Goal: Transaction & Acquisition: Purchase product/service

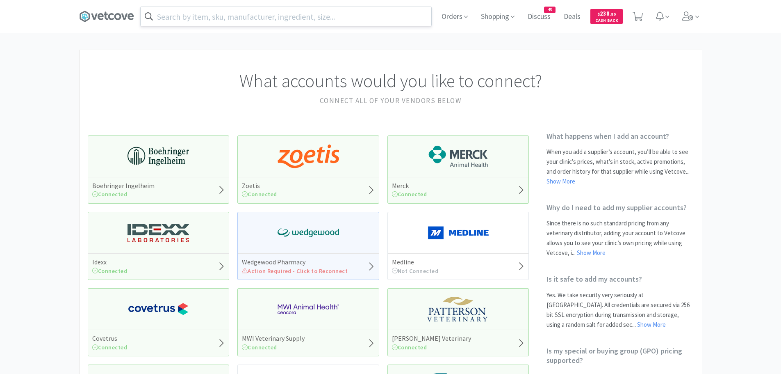
click at [240, 17] on input "text" at bounding box center [286, 16] width 291 height 19
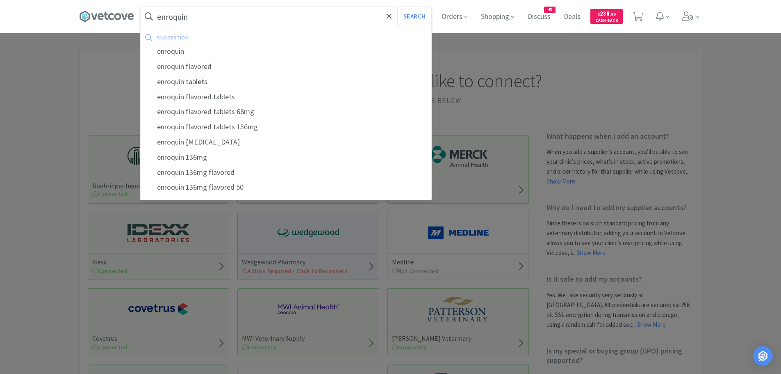
type input "enroquin"
click at [397, 7] on button "Search" at bounding box center [414, 16] width 34 height 19
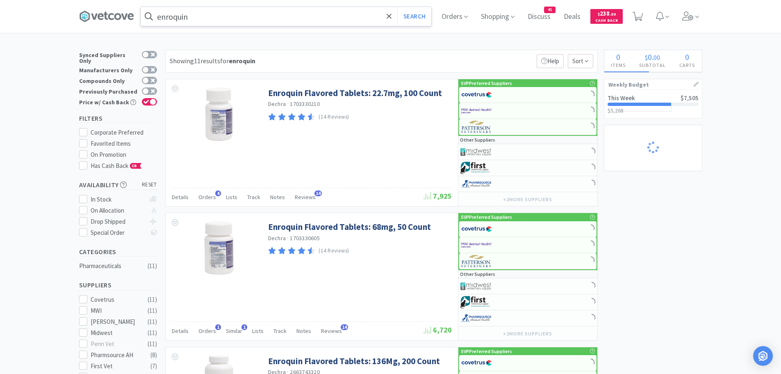
select select "2"
select select "4"
select select "2"
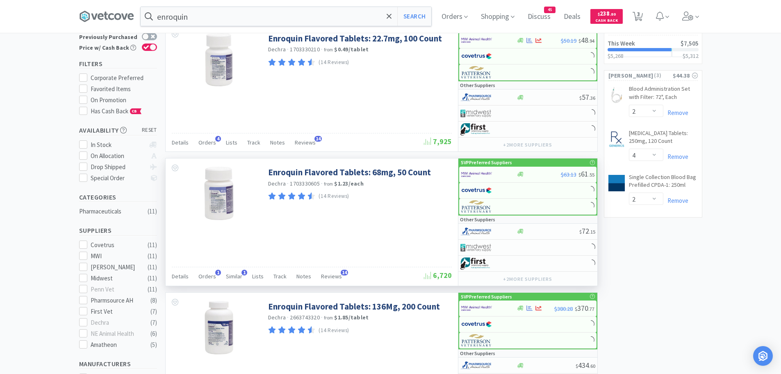
select select "1"
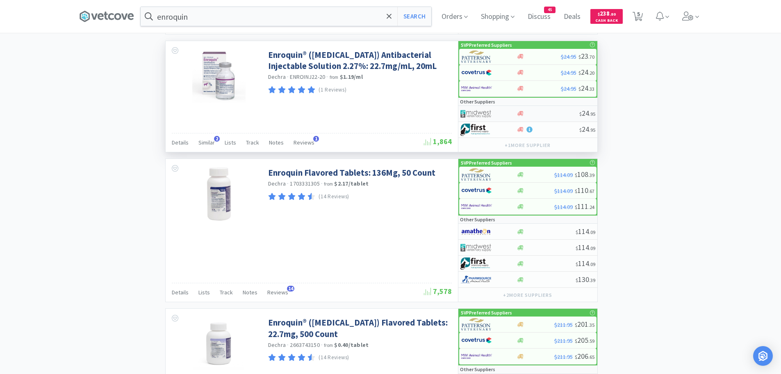
scroll to position [588, 0]
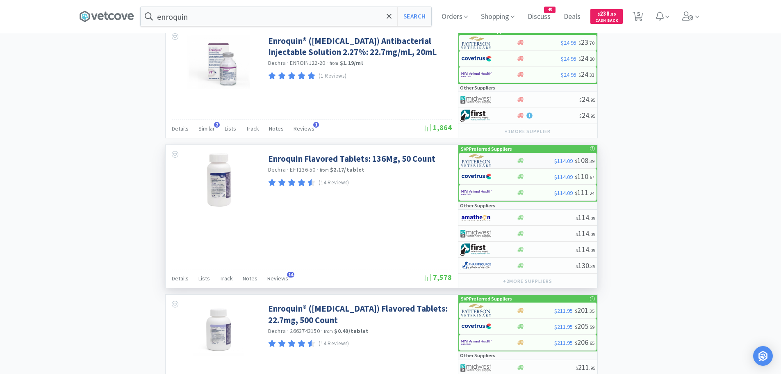
click at [487, 162] on img at bounding box center [476, 160] width 31 height 12
select select "1"
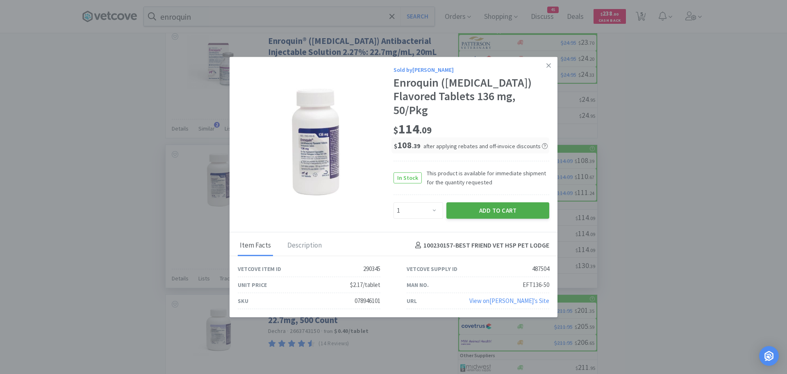
click at [478, 209] on button "Add to Cart" at bounding box center [498, 210] width 103 height 16
select select "1"
select select "4"
select select "2"
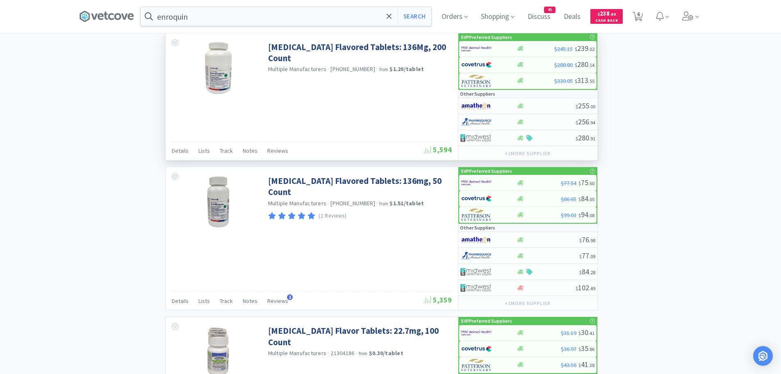
scroll to position [971, 0]
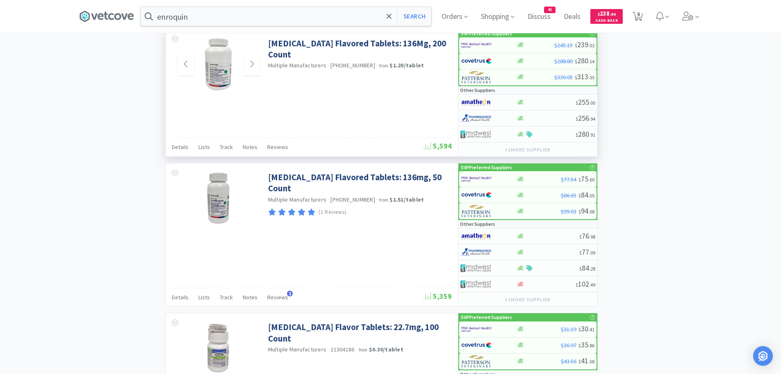
click at [228, 68] on img at bounding box center [218, 64] width 30 height 53
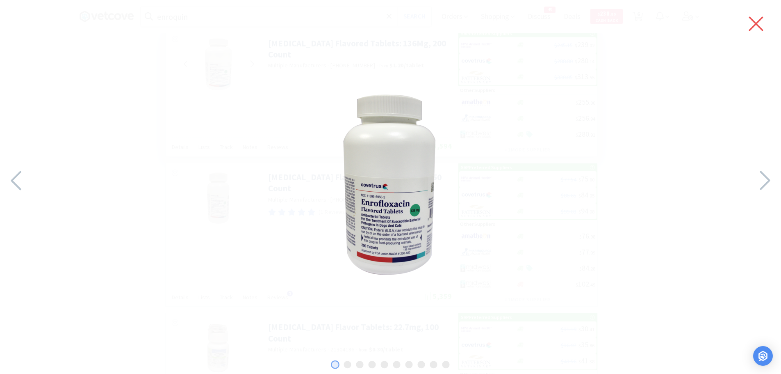
click at [756, 26] on icon at bounding box center [756, 23] width 17 height 23
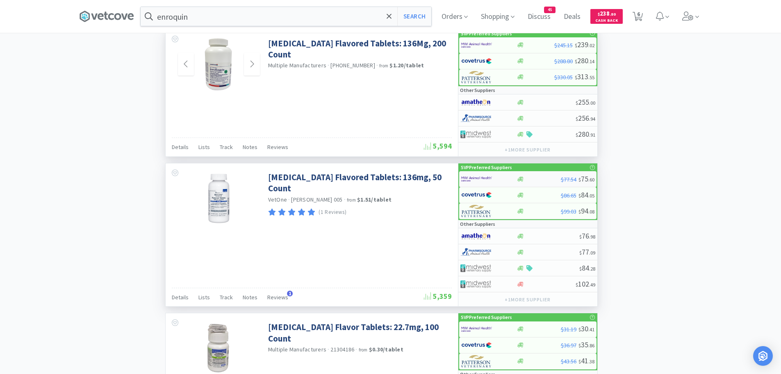
click at [505, 177] on div at bounding box center [483, 179] width 45 height 14
select select "1"
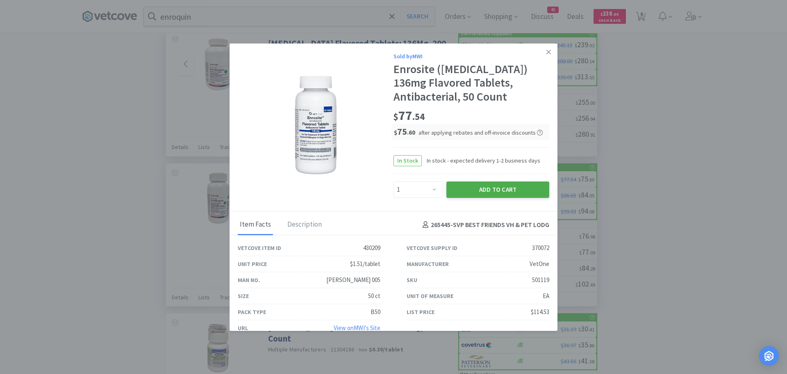
click at [470, 186] on button "Add to Cart" at bounding box center [498, 189] width 103 height 16
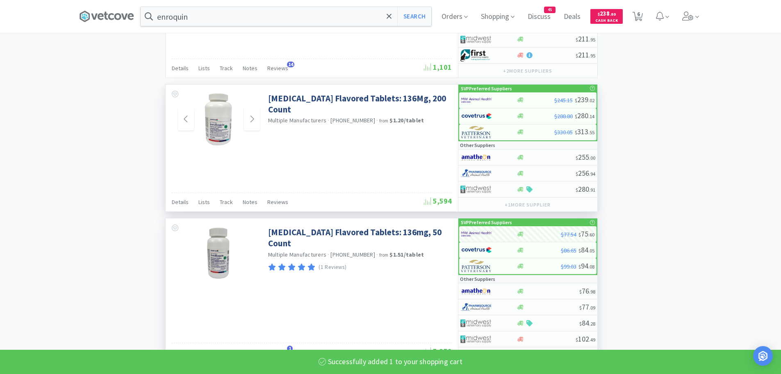
select select "1"
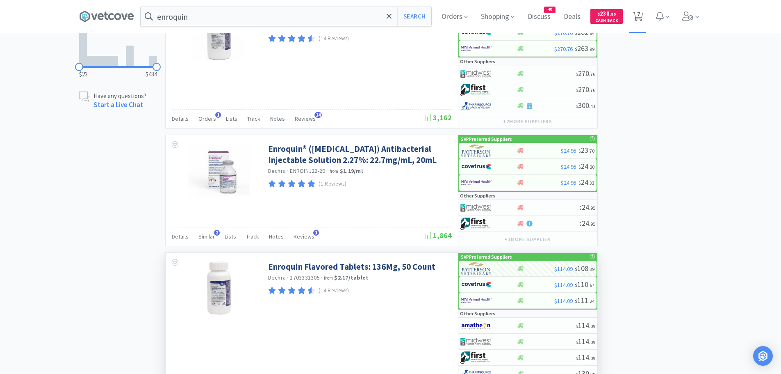
scroll to position [479, 0]
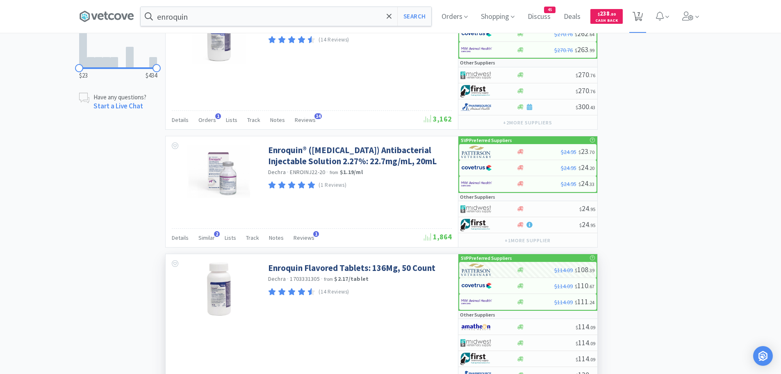
click at [640, 15] on span "7" at bounding box center [638, 14] width 3 height 33
select select "1"
select select "2"
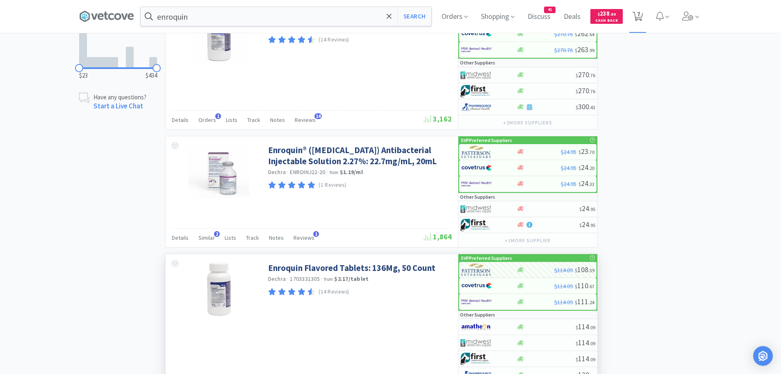
select select "1"
select select "4"
select select "2"
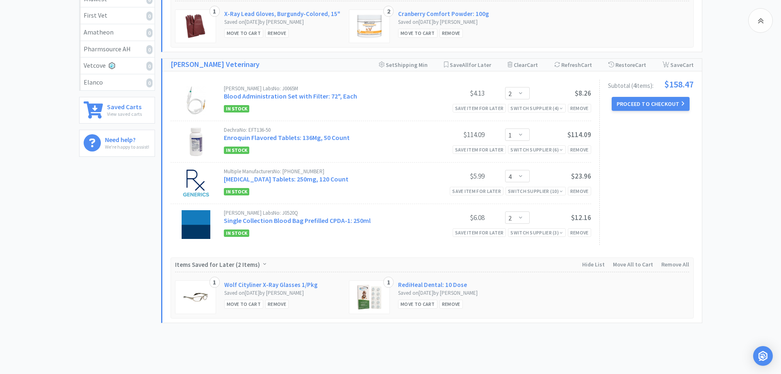
scroll to position [315, 0]
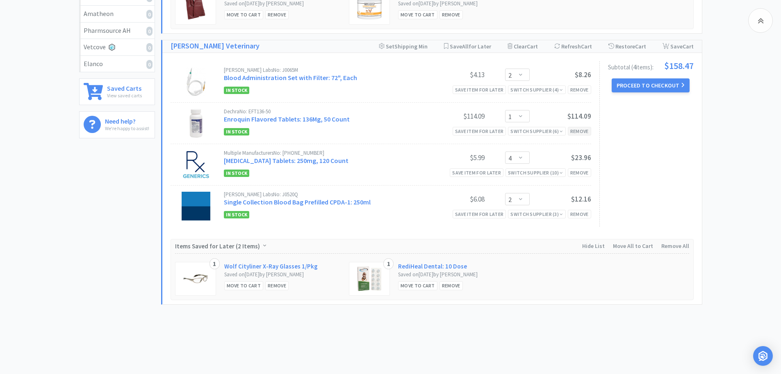
click at [577, 131] on div "Remove" at bounding box center [579, 131] width 23 height 9
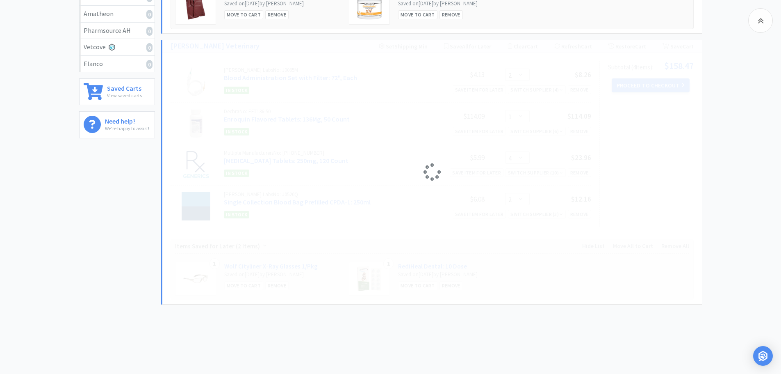
select select "4"
select select "2"
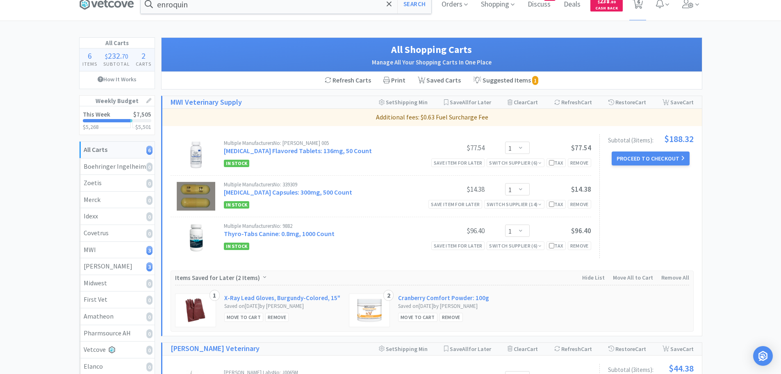
scroll to position [0, 0]
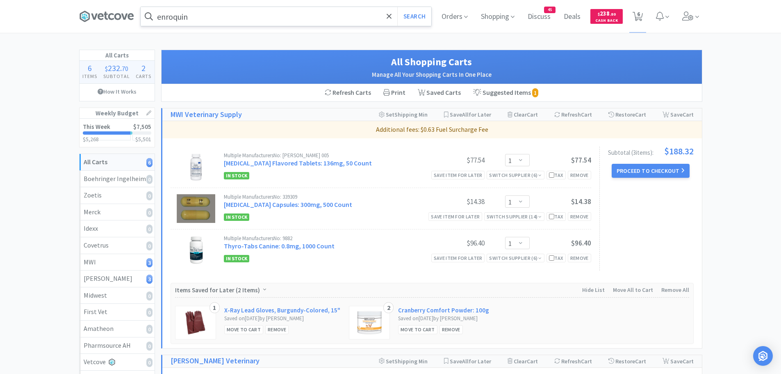
click at [220, 17] on input "enroquin" at bounding box center [286, 16] width 291 height 19
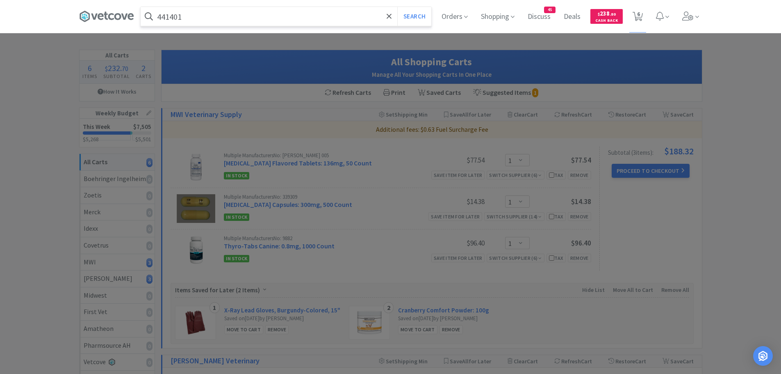
type input "441401"
click at [397, 7] on button "Search" at bounding box center [414, 16] width 34 height 19
select select "1"
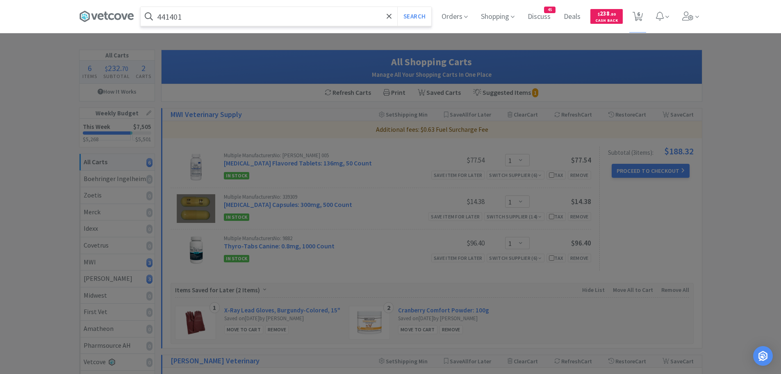
select select "2"
select select "4"
select select "2"
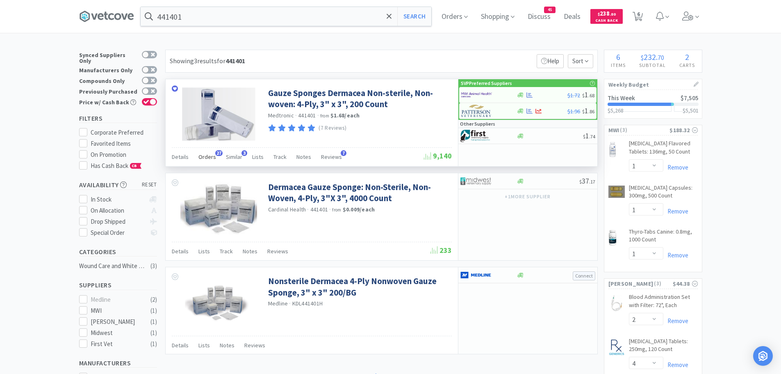
click at [215, 153] on span "27" at bounding box center [218, 153] width 7 height 6
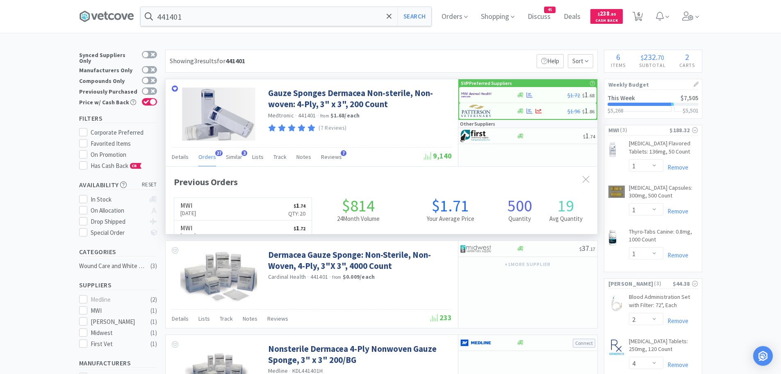
scroll to position [220, 432]
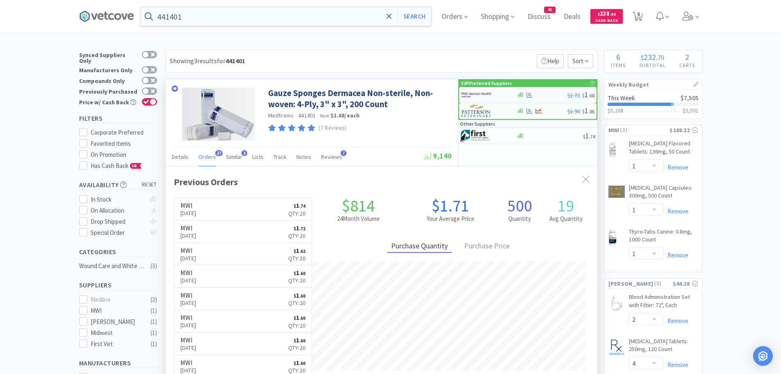
click at [475, 96] on img at bounding box center [476, 95] width 31 height 12
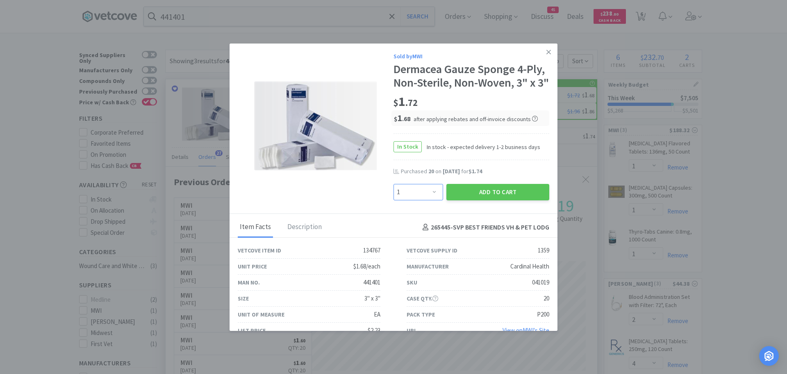
click at [409, 200] on select "Enter Quantity 1 2 3 4 5 6 7 8 9 10 11 12 13 14 15 16 17 18 19 20 Enter Quantity" at bounding box center [419, 192] width 50 height 16
select select "20"
click at [394, 197] on select "Enter Quantity 1 2 3 4 5 6 7 8 9 10 11 12 13 14 15 16 17 18 19 20 Enter Quantity" at bounding box center [419, 192] width 50 height 16
click at [464, 200] on button "Add to Cart" at bounding box center [498, 192] width 103 height 16
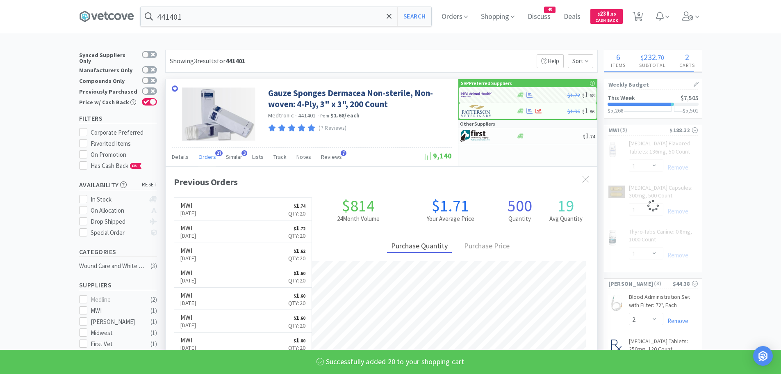
select select "20"
select select "1"
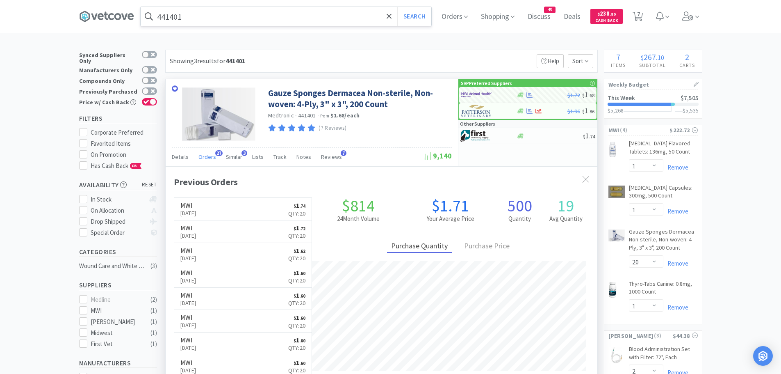
click at [209, 22] on input "441401" at bounding box center [286, 16] width 291 height 19
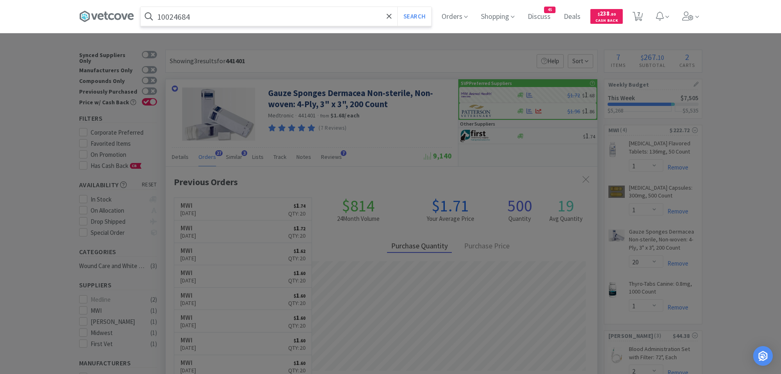
type input "10024684"
click at [397, 7] on button "Search" at bounding box center [414, 16] width 34 height 19
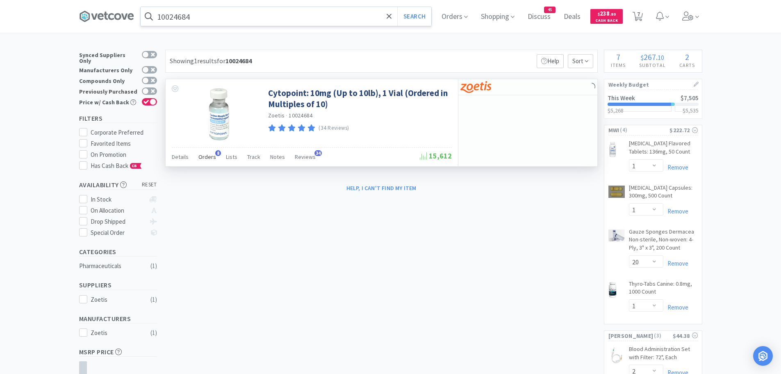
click at [207, 153] on span "Orders" at bounding box center [207, 156] width 18 height 7
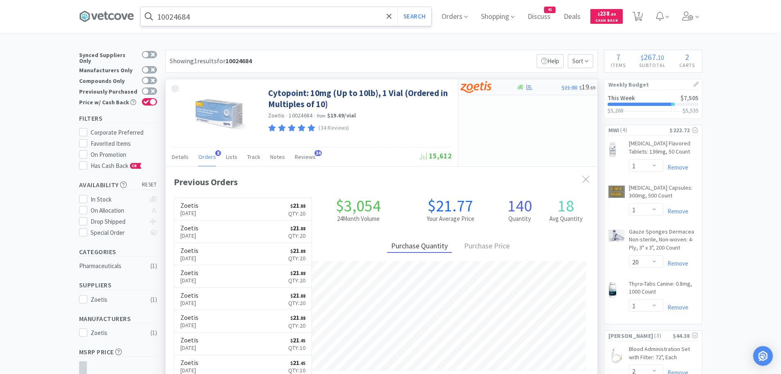
scroll to position [219, 432]
click at [474, 89] on img at bounding box center [475, 87] width 31 height 12
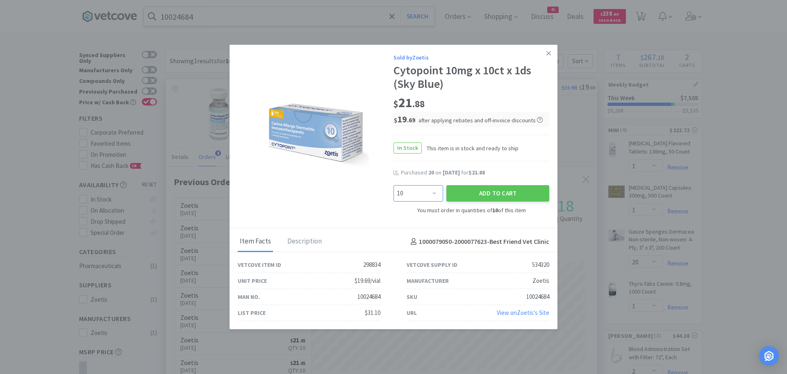
click at [428, 192] on select "Enter Quantity 10 20 30 40 50 60 70 80 90 100 110 120 130 140 150 160 170 180 1…" at bounding box center [419, 193] width 50 height 16
select select "20"
click at [394, 185] on select "Enter Quantity 10 20 30 40 50 60 70 80 90 100 110 120 130 140 150 160 170 180 1…" at bounding box center [419, 193] width 50 height 16
click at [465, 189] on button "Add to Cart" at bounding box center [498, 193] width 103 height 16
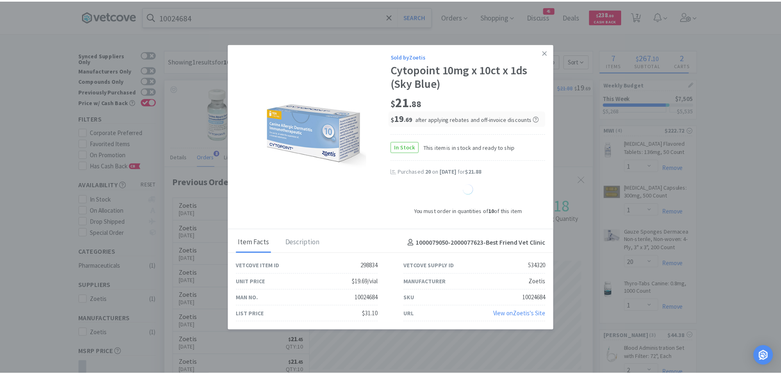
select select "20"
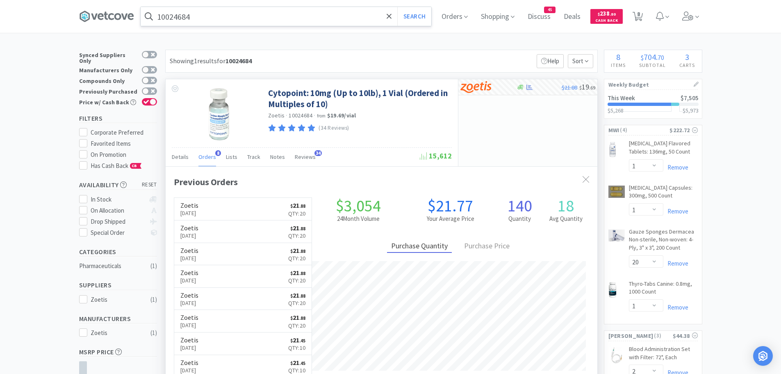
click at [221, 18] on input "10024684" at bounding box center [286, 16] width 291 height 19
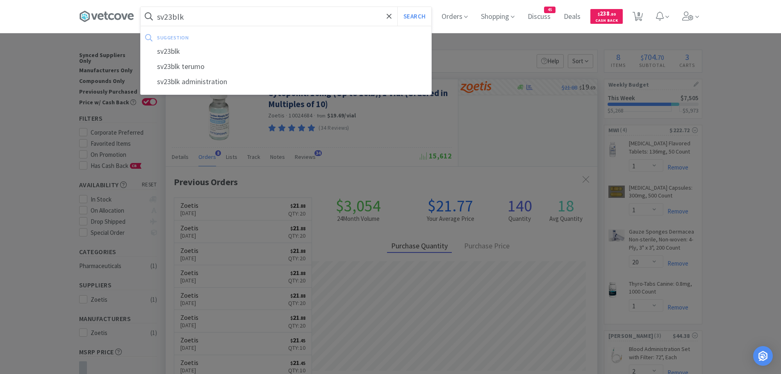
type input "sv23blk"
click at [397, 7] on button "Search" at bounding box center [414, 16] width 34 height 19
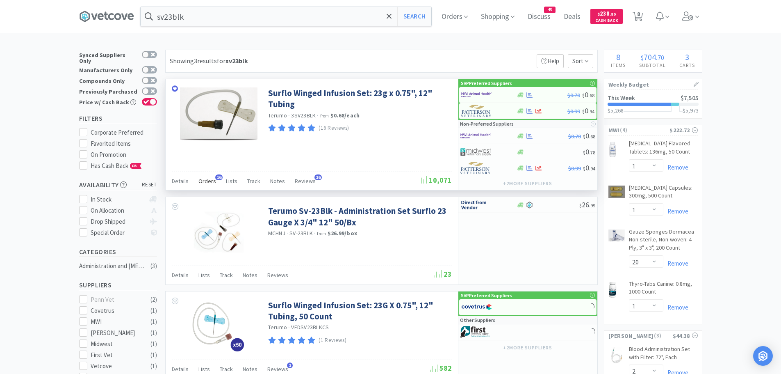
click at [216, 178] on span "16" at bounding box center [218, 177] width 7 height 6
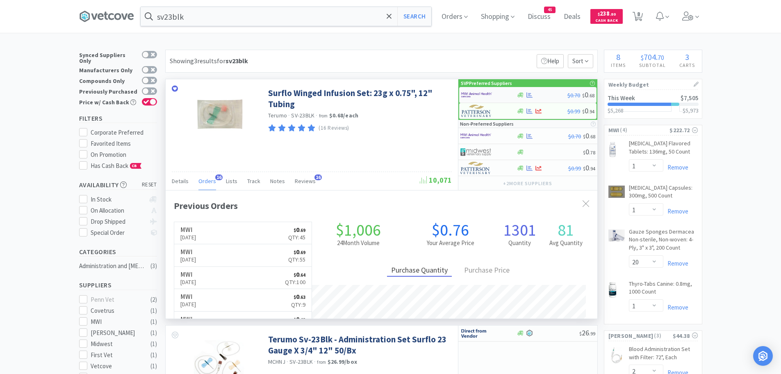
scroll to position [220, 432]
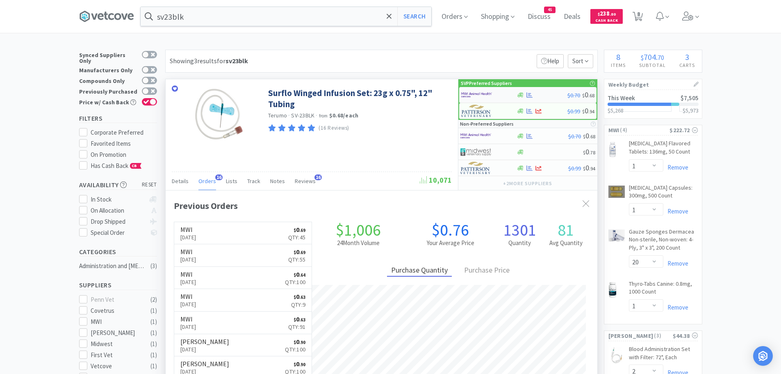
click at [492, 93] on div at bounding box center [483, 95] width 45 height 14
select select "50"
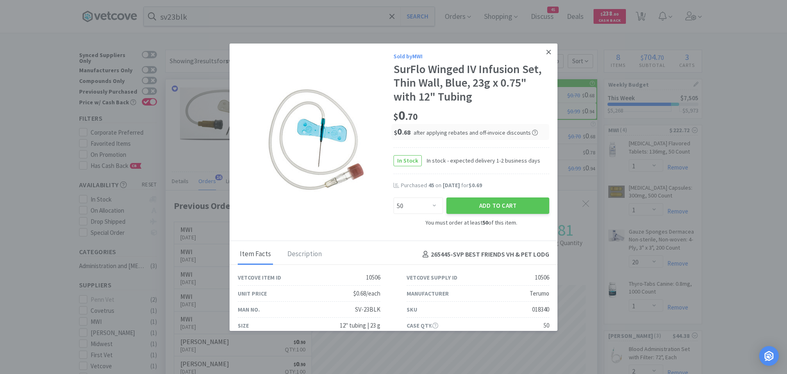
click at [547, 49] on icon at bounding box center [549, 51] width 5 height 7
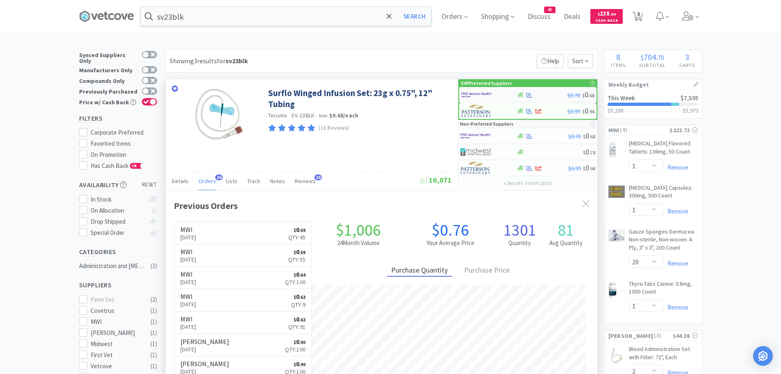
click at [485, 94] on img at bounding box center [476, 95] width 31 height 12
select select "50"
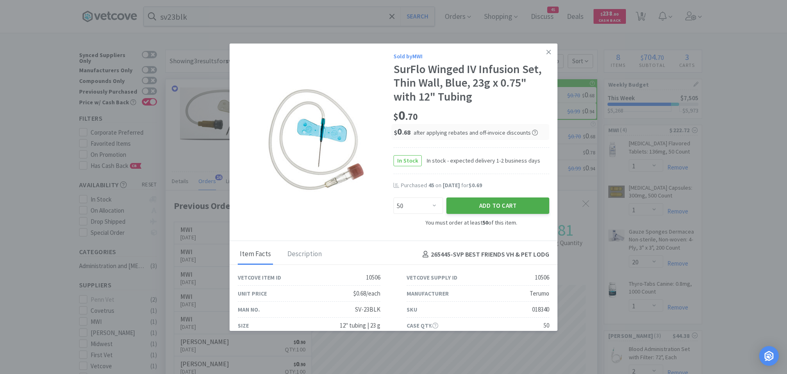
click at [465, 206] on button "Add to Cart" at bounding box center [498, 205] width 103 height 16
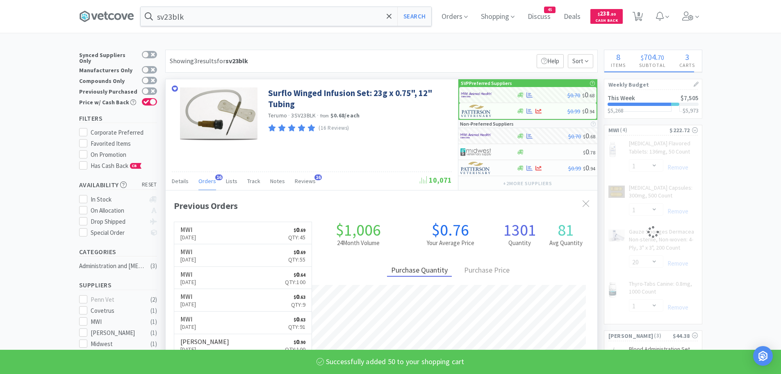
select select "50"
select select "1"
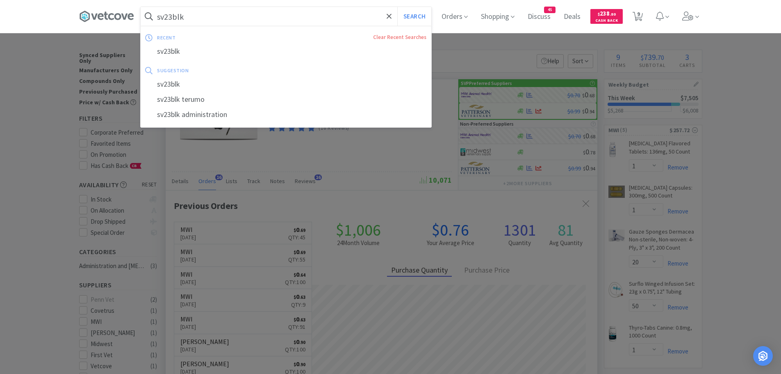
click at [233, 18] on input "sv23blk" at bounding box center [286, 16] width 291 height 19
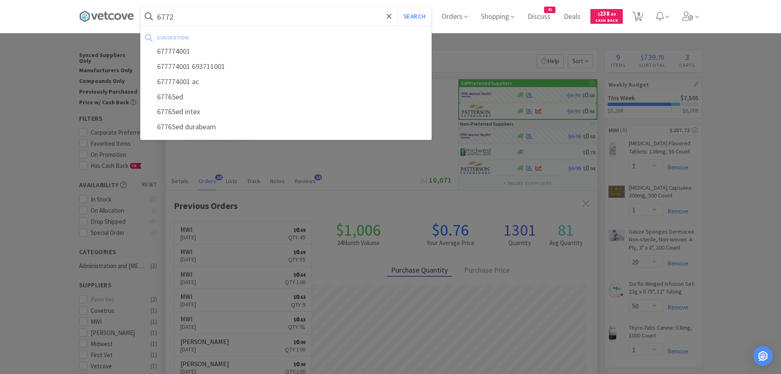
type input "6772"
click at [397, 7] on button "Search" at bounding box center [414, 16] width 34 height 19
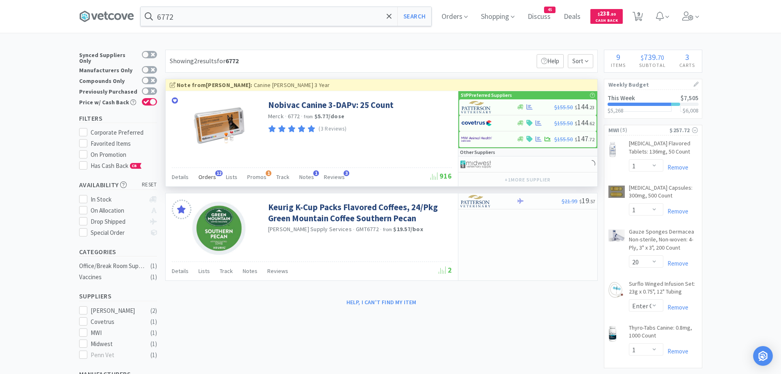
click at [211, 174] on span "Orders" at bounding box center [207, 176] width 18 height 7
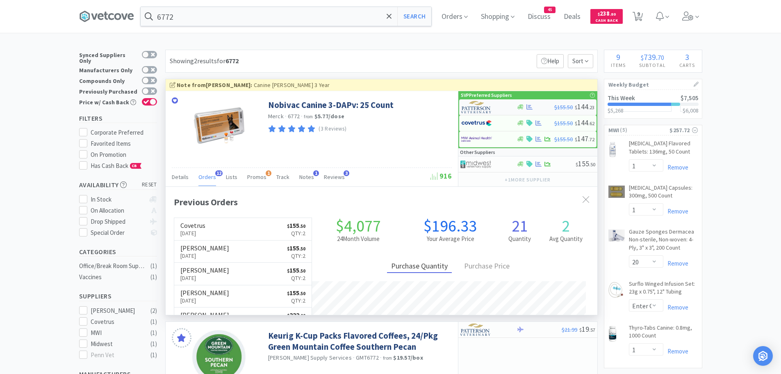
scroll to position [220, 432]
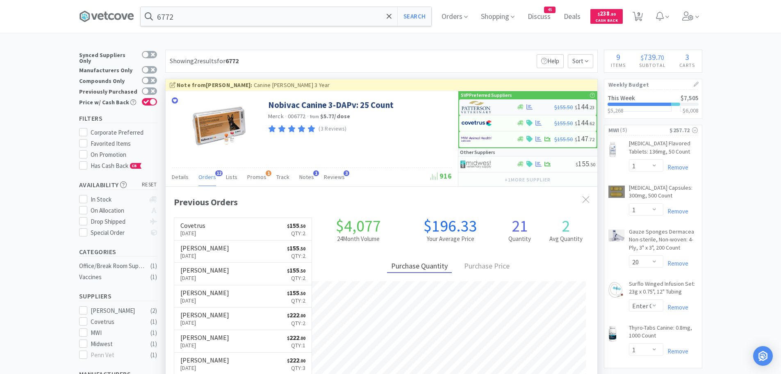
click at [480, 104] on img at bounding box center [476, 107] width 31 height 12
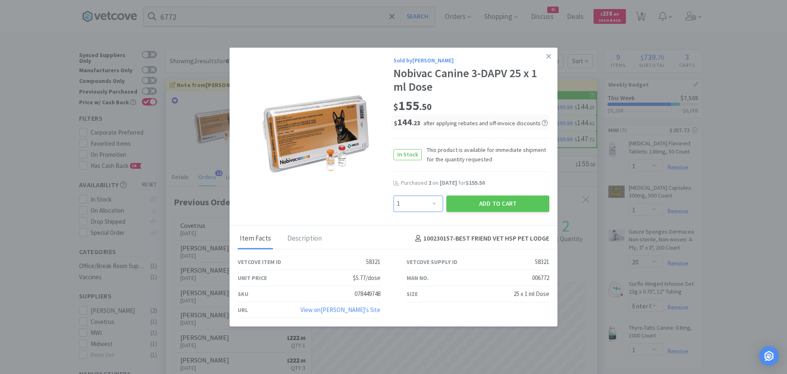
click at [427, 203] on select "Enter Quantity 1 2 3 4 5 6 7 8 9 10 11 12 13 14 15 16 17 18 19 20 Enter Quantity" at bounding box center [419, 203] width 50 height 16
select select "2"
click at [394, 195] on select "Enter Quantity 1 2 3 4 5 6 7 8 9 10 11 12 13 14 15 16 17 18 19 20 Enter Quantity" at bounding box center [419, 203] width 50 height 16
click at [473, 200] on button "Add to Cart" at bounding box center [498, 203] width 103 height 16
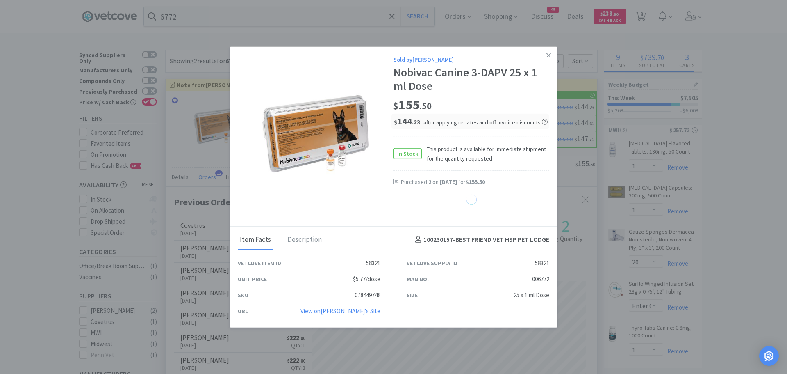
select select "2"
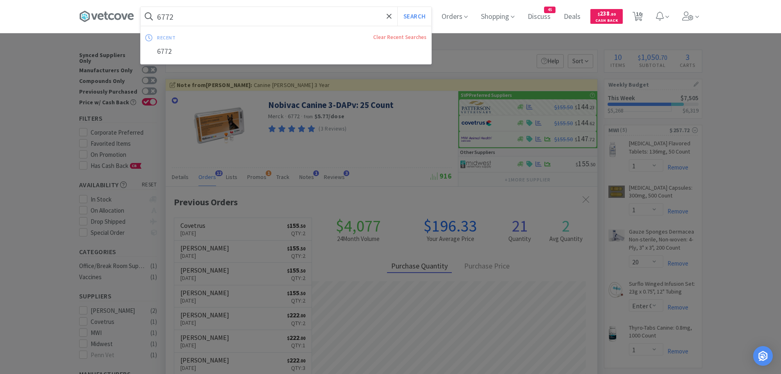
click at [186, 21] on input "6772" at bounding box center [286, 16] width 291 height 19
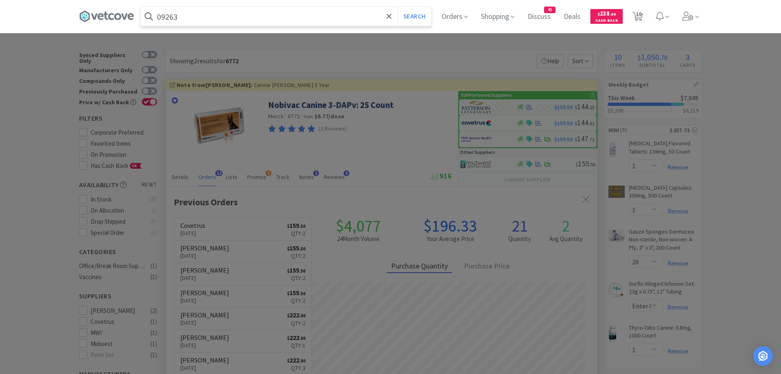
type input "09263"
click at [397, 7] on button "Search" at bounding box center [414, 16] width 34 height 19
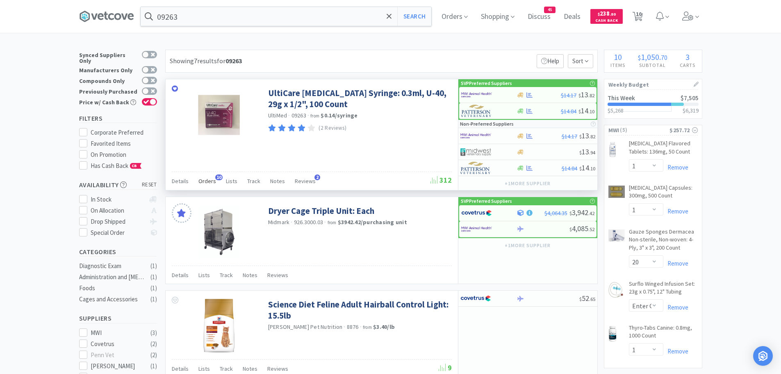
click at [203, 177] on span "Orders" at bounding box center [207, 180] width 18 height 7
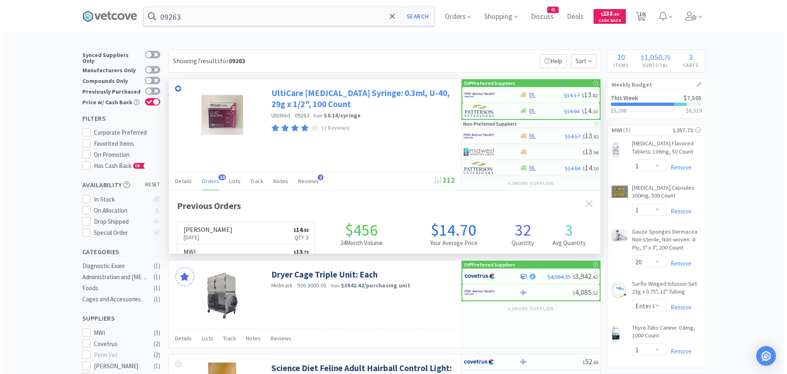
scroll to position [220, 432]
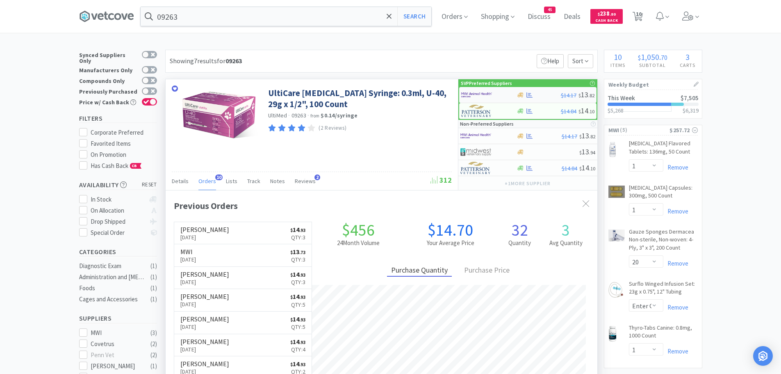
click at [481, 94] on img at bounding box center [476, 95] width 31 height 12
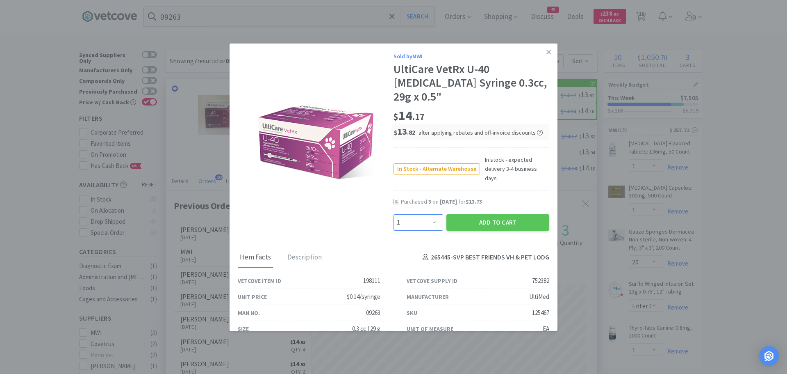
click at [412, 214] on select "Enter Quantity 1 2 3 4 5 6 7 8 9 10 11 12 13 14 15 16 17 18 19 20 Enter Quantity" at bounding box center [419, 222] width 50 height 16
select select "2"
click at [394, 214] on select "Enter Quantity 1 2 3 4 5 6 7 8 9 10 11 12 13 14 15 16 17 18 19 20 Enter Quantity" at bounding box center [419, 222] width 50 height 16
click at [453, 214] on button "Add to Cart" at bounding box center [498, 222] width 103 height 16
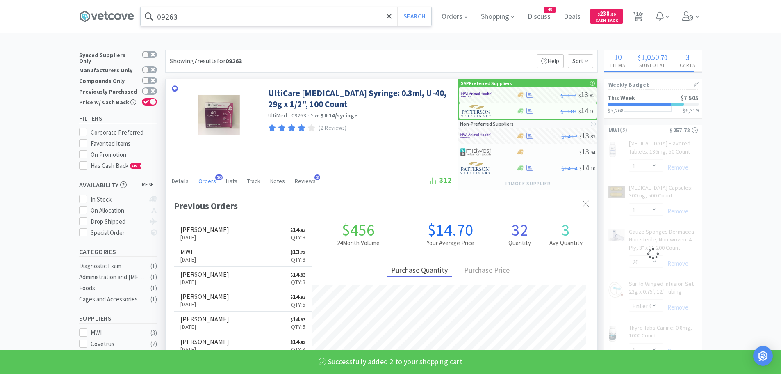
click at [221, 16] on input "09263" at bounding box center [286, 16] width 291 height 19
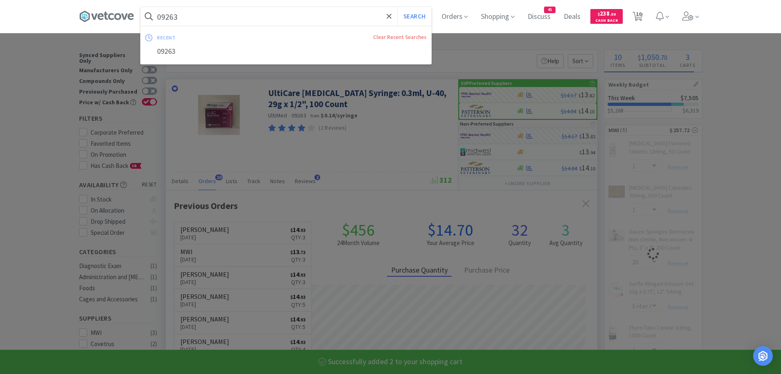
select select "2"
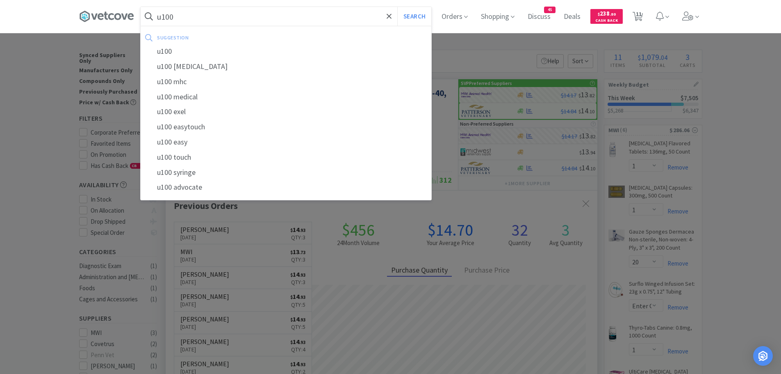
type input "u100"
click at [397, 7] on button "Search" at bounding box center [414, 16] width 34 height 19
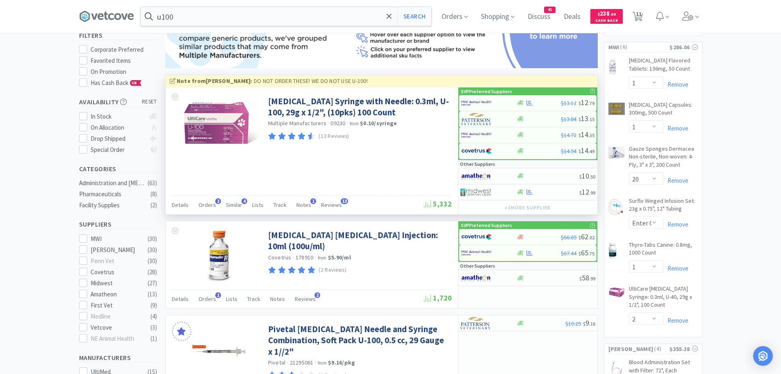
scroll to position [82, 0]
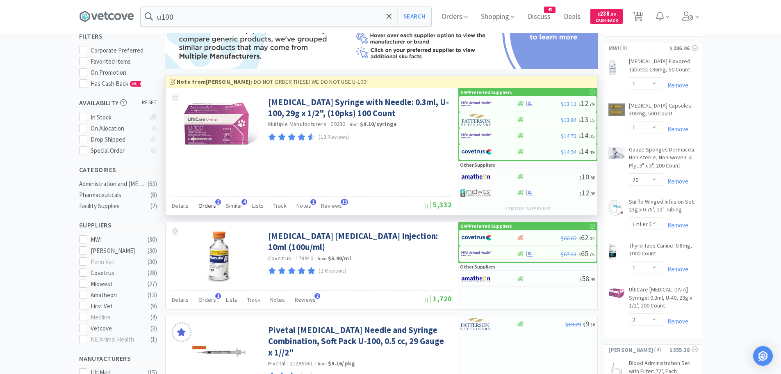
click at [209, 203] on span "Orders" at bounding box center [207, 205] width 18 height 7
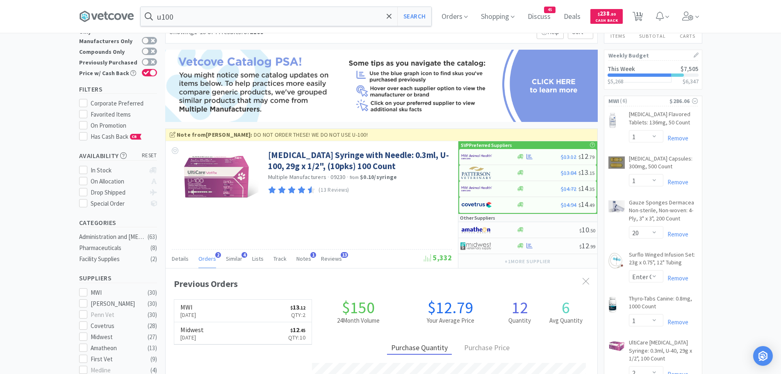
scroll to position [14, 0]
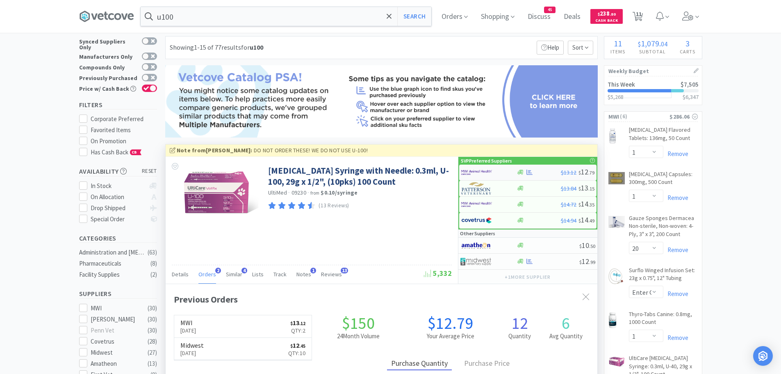
click at [477, 171] on img at bounding box center [476, 172] width 31 height 12
select select "1"
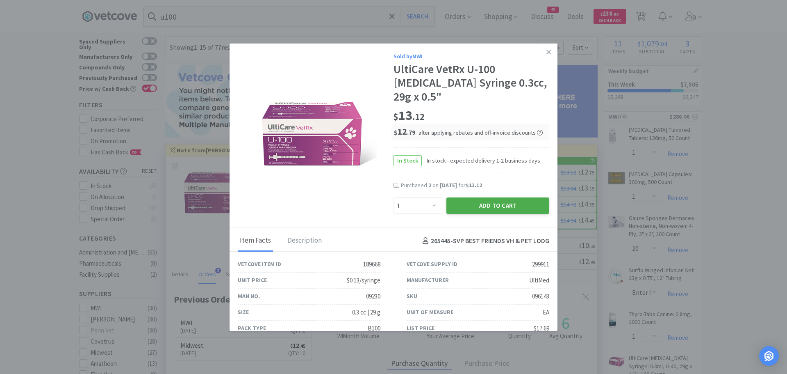
click at [478, 197] on button "Add to Cart" at bounding box center [498, 205] width 103 height 16
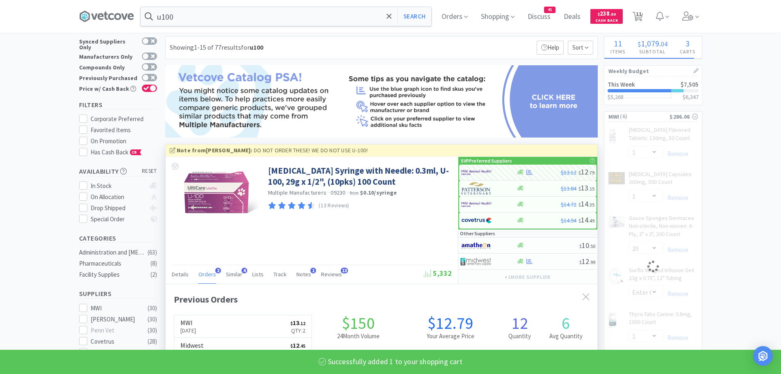
select select "1"
select select "50"
select select "2"
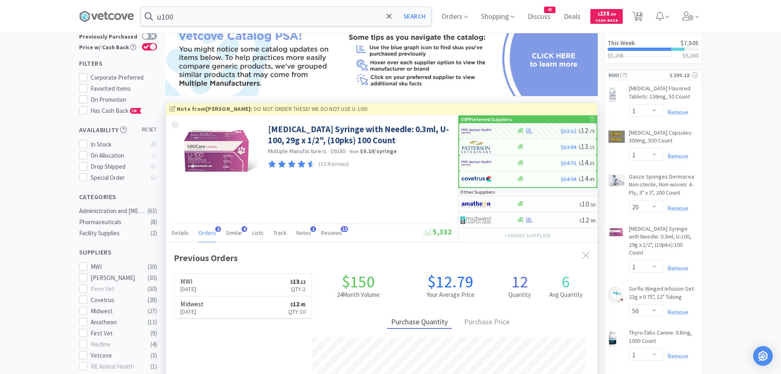
scroll to position [68, 0]
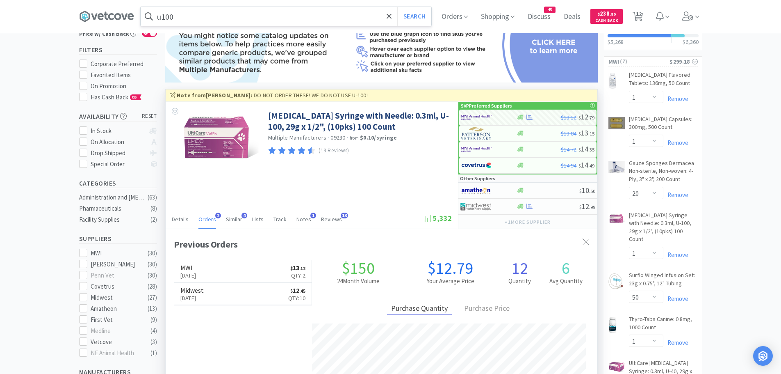
click at [212, 22] on input "u100" at bounding box center [286, 16] width 291 height 19
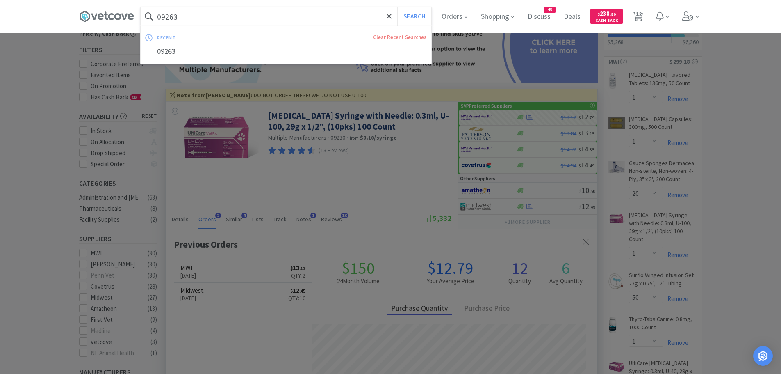
click at [397, 7] on button "Search" at bounding box center [414, 16] width 34 height 19
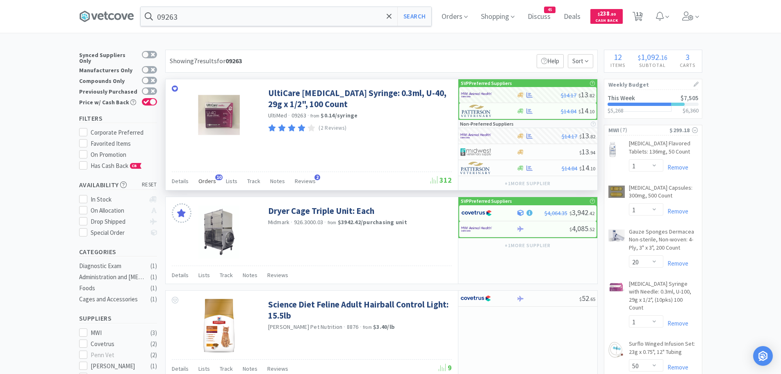
click at [216, 177] on span "10" at bounding box center [218, 177] width 7 height 6
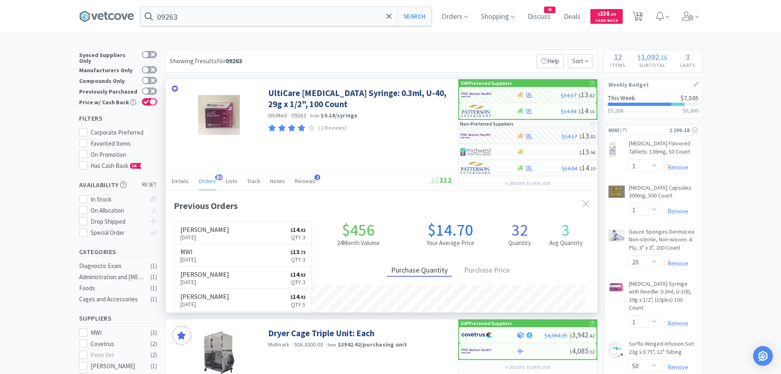
scroll to position [220, 432]
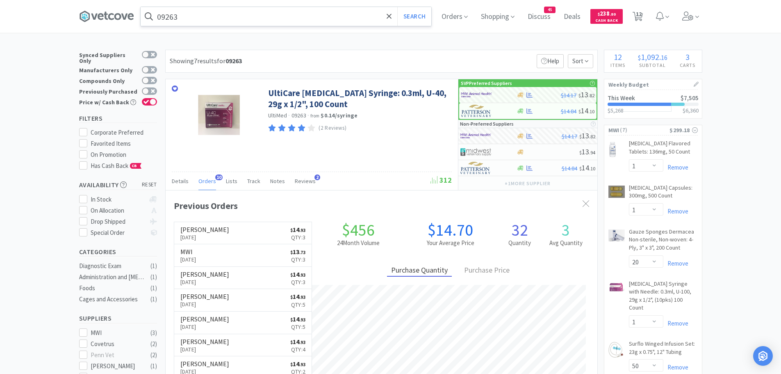
click at [252, 16] on input "09263" at bounding box center [286, 16] width 291 height 19
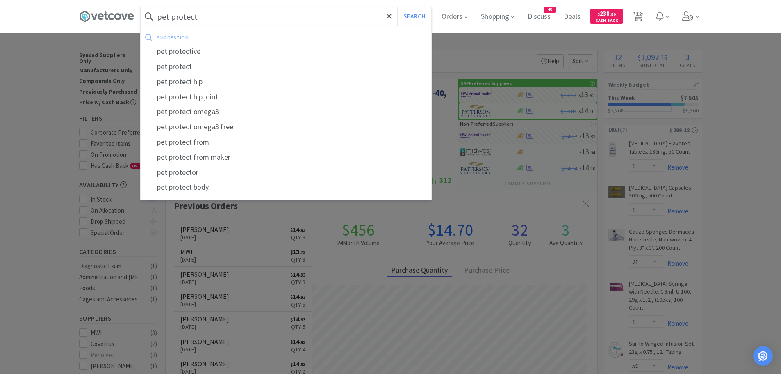
type input "pet protect"
click at [397, 7] on button "Search" at bounding box center [414, 16] width 34 height 19
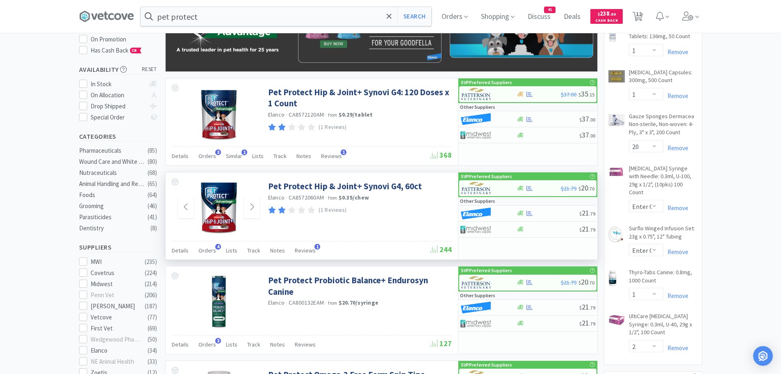
scroll to position [123, 0]
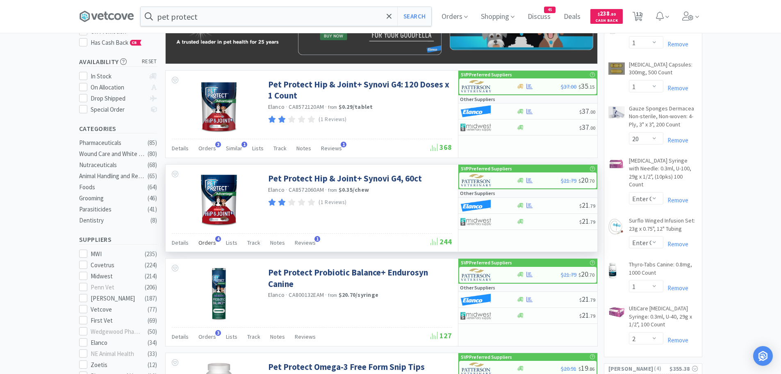
click at [210, 237] on div "Orders 4" at bounding box center [207, 244] width 18 height 16
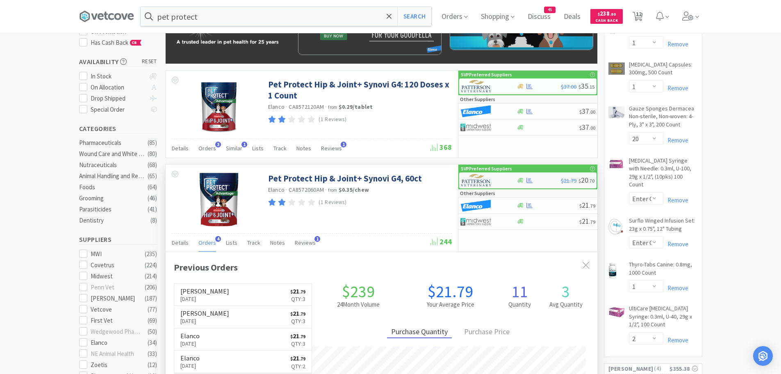
scroll to position [212, 432]
click at [489, 179] on img at bounding box center [476, 180] width 31 height 12
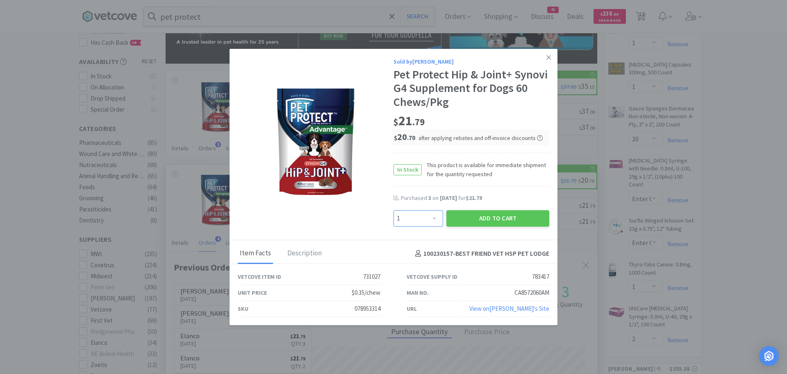
click at [420, 218] on select "Enter Quantity 1 2 3 4 5 6 7 8 9 10 11 12 13 14 15 16 17 18 19 20 Enter Quantity" at bounding box center [419, 218] width 50 height 16
select select "3"
click at [394, 210] on select "Enter Quantity 1 2 3 4 5 6 7 8 9 10 11 12 13 14 15 16 17 18 19 20 Enter Quantity" at bounding box center [419, 218] width 50 height 16
click at [458, 217] on button "Add to Cart" at bounding box center [498, 218] width 103 height 16
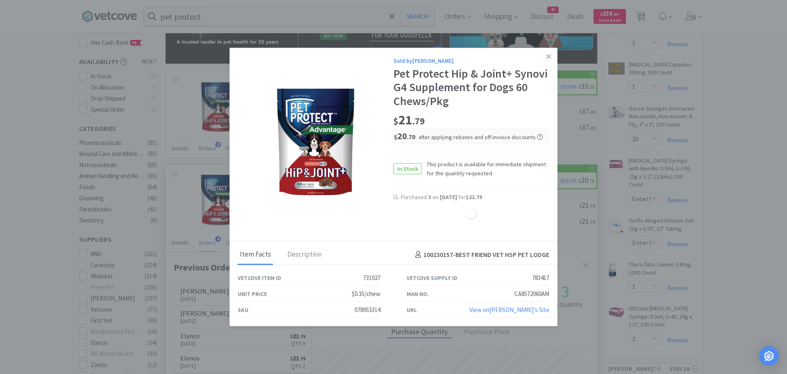
select select "3"
select select "2"
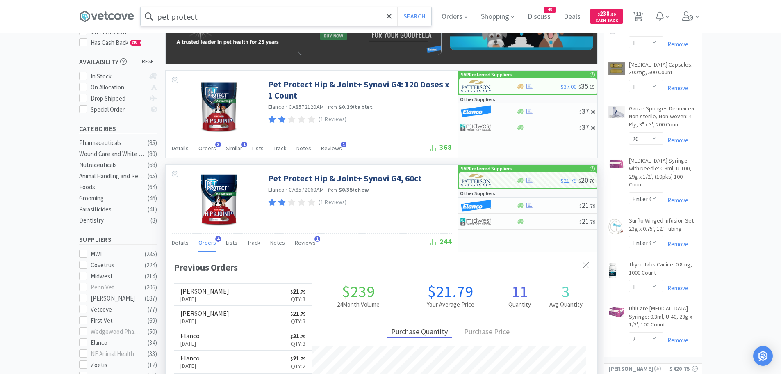
click at [244, 23] on input "pet protect" at bounding box center [286, 16] width 291 height 19
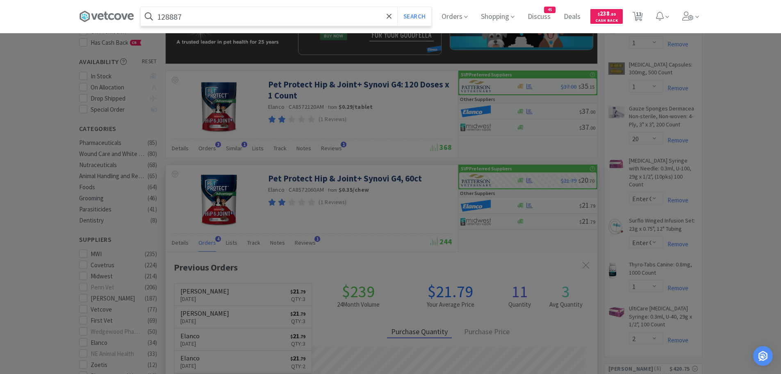
type input "128887"
click at [397, 7] on button "Search" at bounding box center [414, 16] width 34 height 19
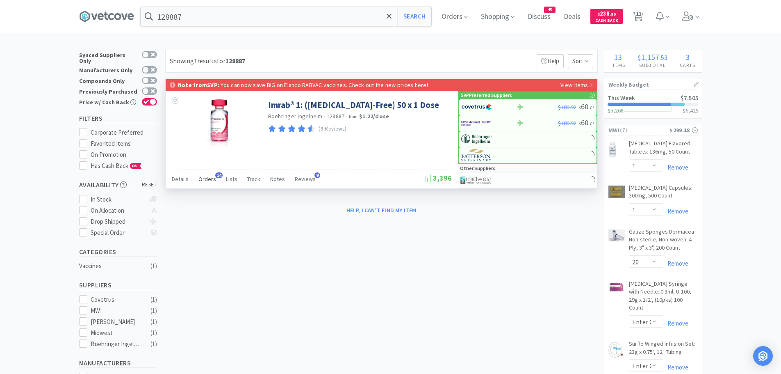
click at [211, 179] on span "Orders" at bounding box center [207, 178] width 18 height 7
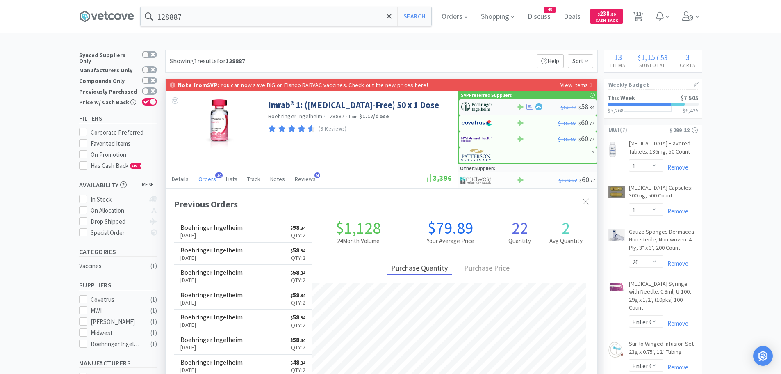
scroll to position [220, 432]
click at [490, 106] on img at bounding box center [476, 107] width 31 height 12
select select "1"
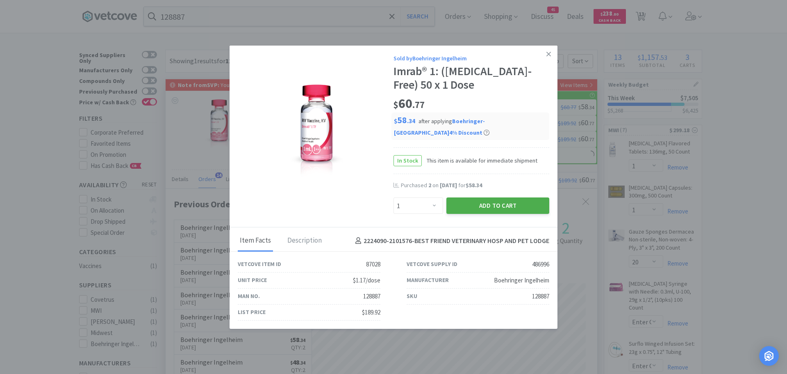
click at [465, 199] on button "Add to Cart" at bounding box center [498, 205] width 103 height 16
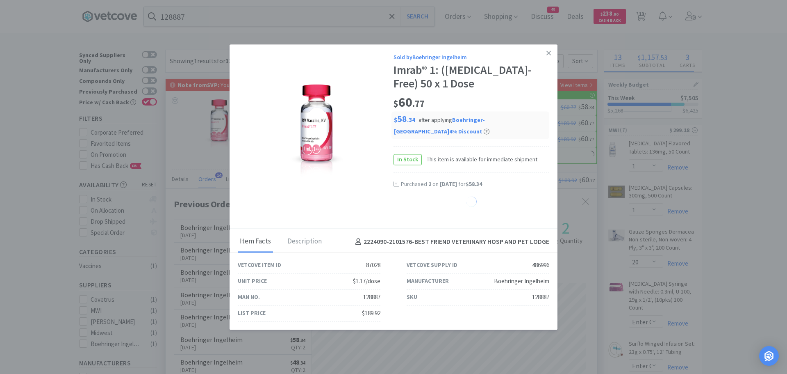
select select "1"
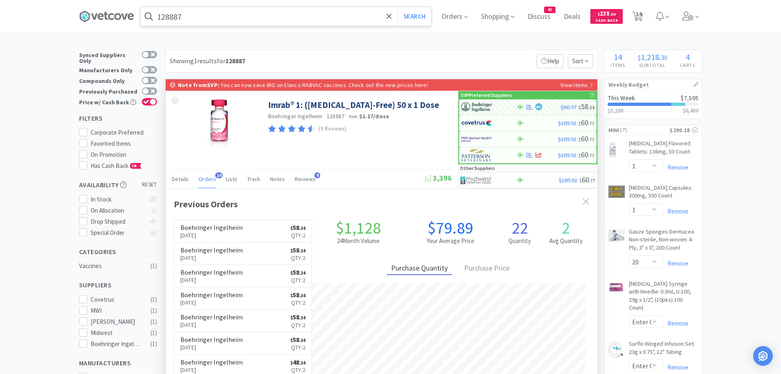
click at [194, 21] on input "128887" at bounding box center [286, 16] width 291 height 19
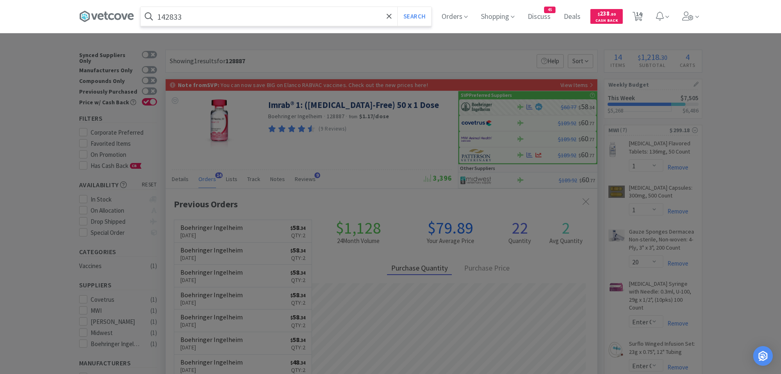
type input "142833"
click at [397, 7] on button "Search" at bounding box center [414, 16] width 34 height 19
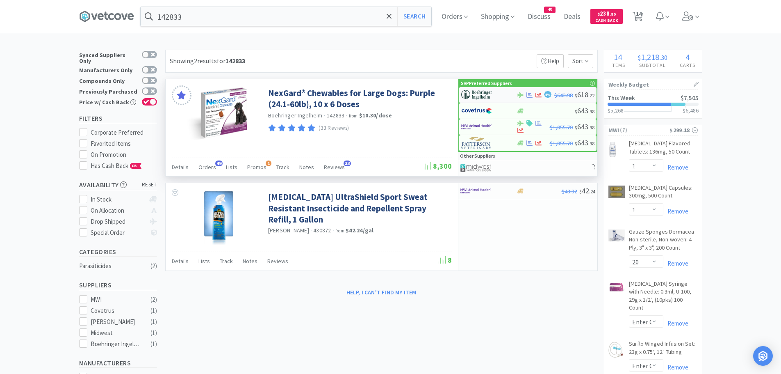
click at [494, 94] on div at bounding box center [483, 95] width 45 height 14
select select "1"
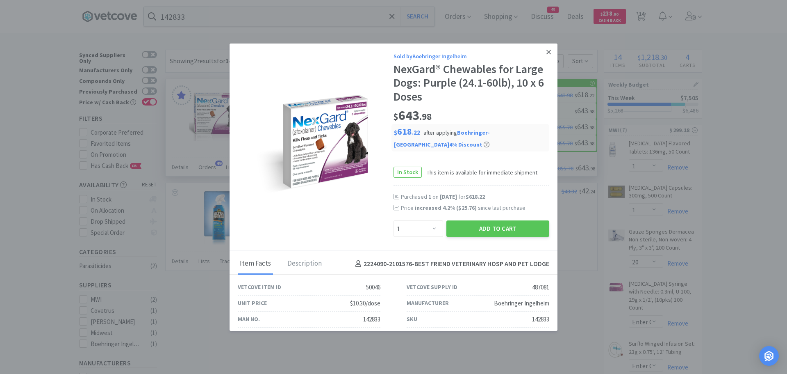
click at [547, 52] on icon at bounding box center [549, 52] width 5 height 5
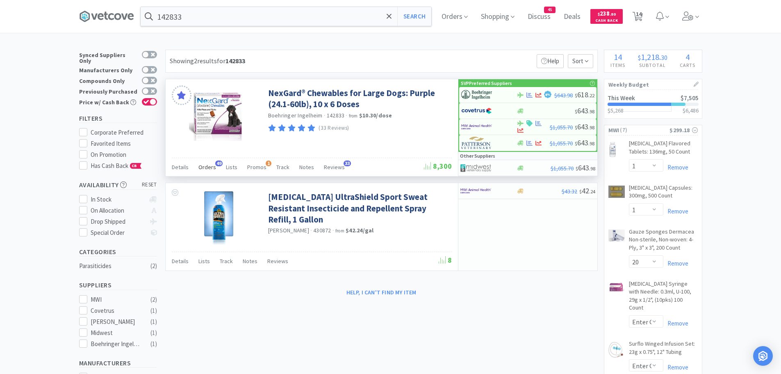
click at [211, 164] on span "Orders" at bounding box center [207, 166] width 18 height 7
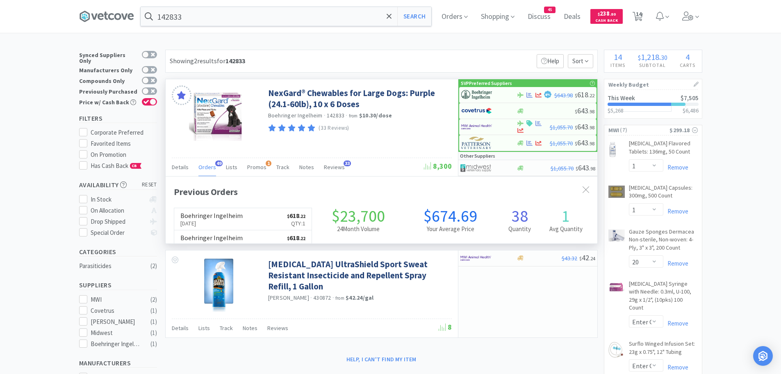
scroll to position [220, 432]
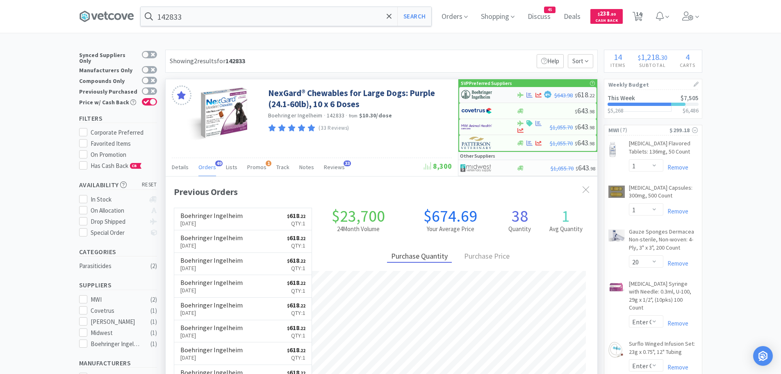
click at [483, 91] on img at bounding box center [476, 95] width 31 height 12
select select "1"
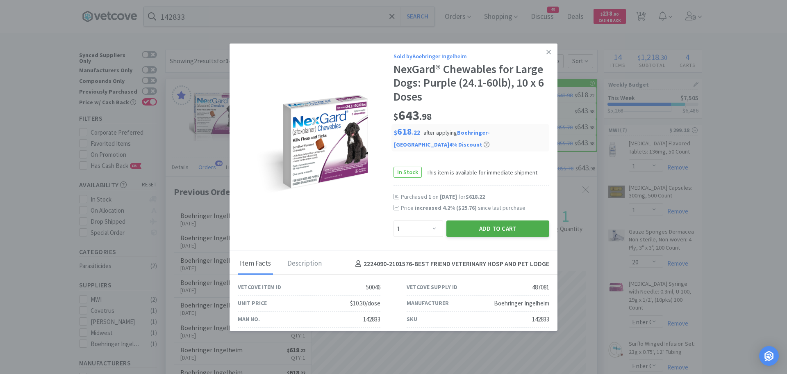
click at [488, 224] on button "Add to Cart" at bounding box center [498, 228] width 103 height 16
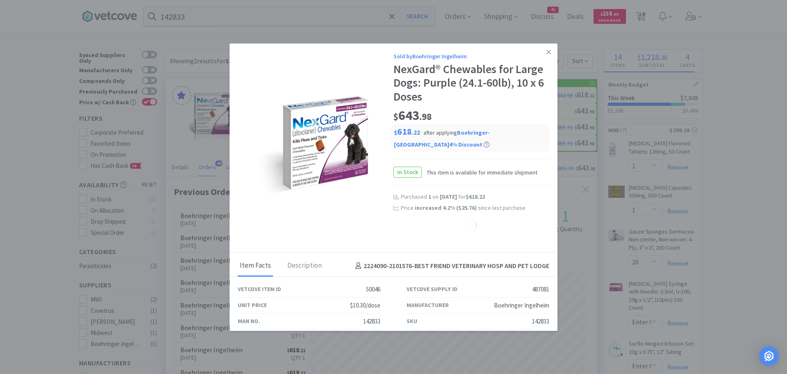
select select "1"
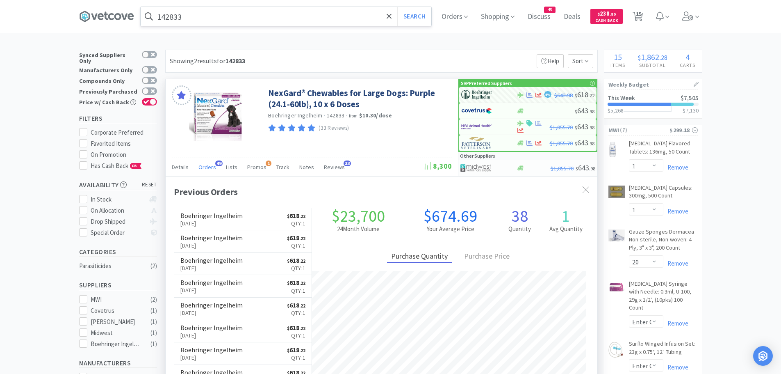
click at [239, 15] on input "142833" at bounding box center [286, 16] width 291 height 19
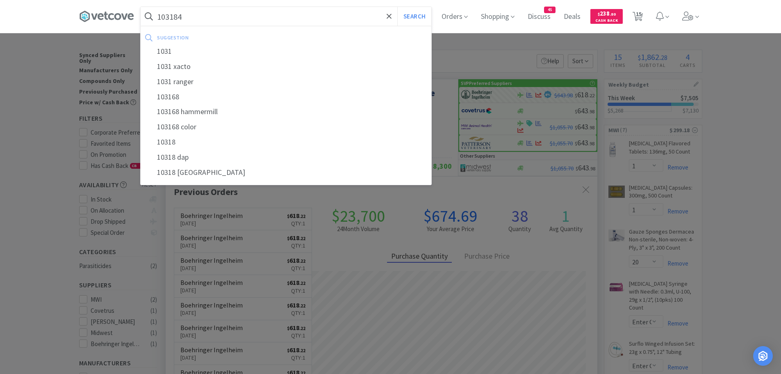
type input "103184"
click at [397, 7] on button "Search" at bounding box center [414, 16] width 34 height 19
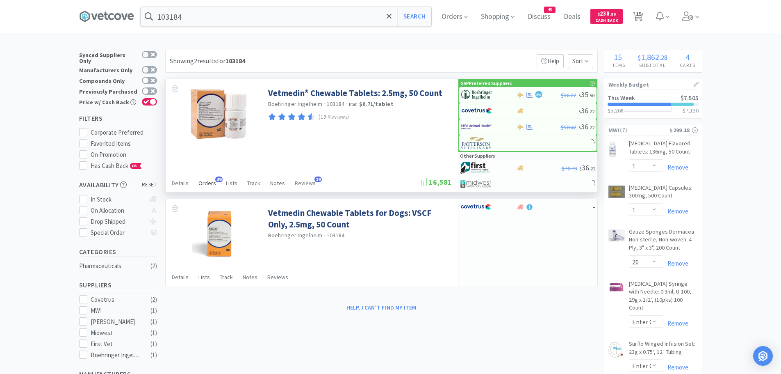
click at [205, 182] on span "Orders" at bounding box center [207, 182] width 18 height 7
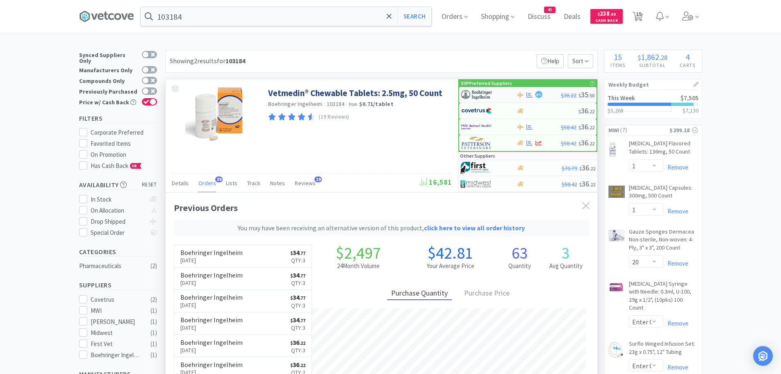
click at [483, 92] on img at bounding box center [476, 95] width 31 height 12
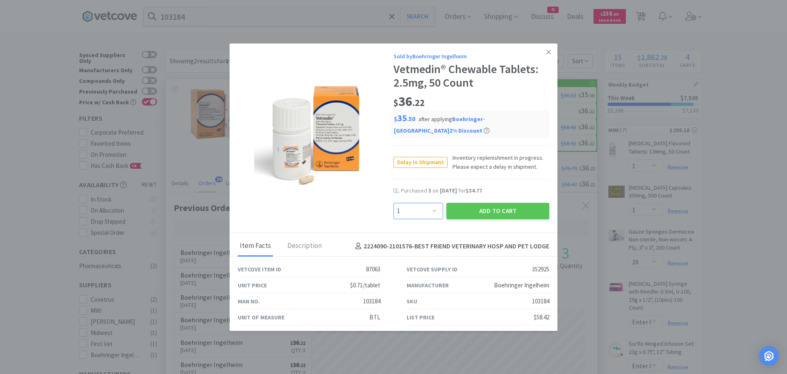
click at [418, 210] on select "Enter Quantity 1 2 3 4 5 6 7 8 9 10 11 12 13 14 15 16 17 18 19 20 Enter Quantity" at bounding box center [419, 211] width 50 height 16
select select "3"
click at [394, 203] on select "Enter Quantity 1 2 3 4 5 6 7 8 9 10 11 12 13 14 15 16 17 18 19 20 Enter Quantity" at bounding box center [419, 211] width 50 height 16
click at [470, 209] on button "Add to Cart" at bounding box center [498, 211] width 103 height 16
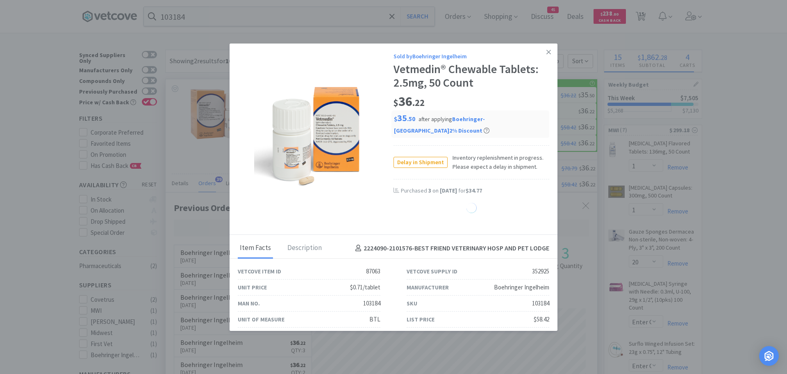
select select "3"
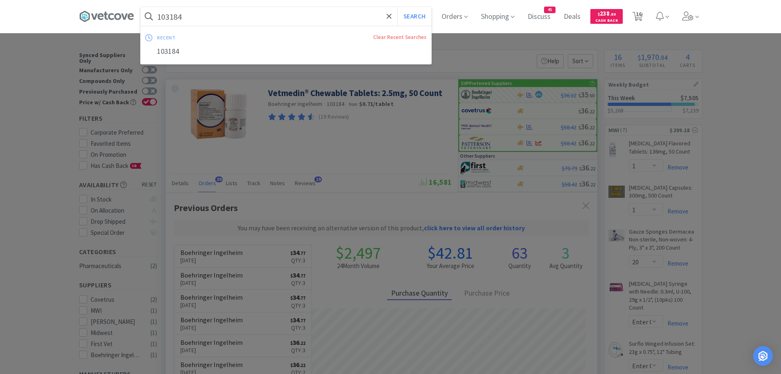
click at [203, 19] on input "103184" at bounding box center [286, 16] width 291 height 19
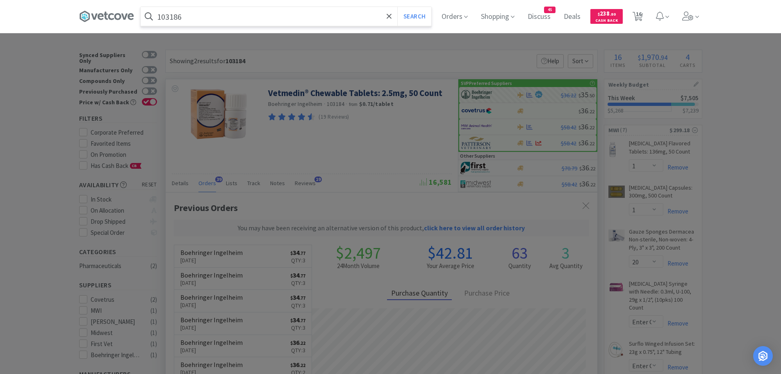
type input "103186"
click at [397, 7] on button "Search" at bounding box center [414, 16] width 34 height 19
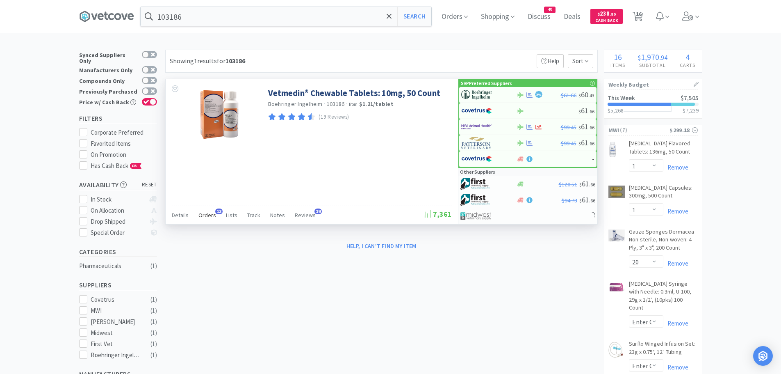
click at [211, 215] on span "Orders" at bounding box center [207, 214] width 18 height 7
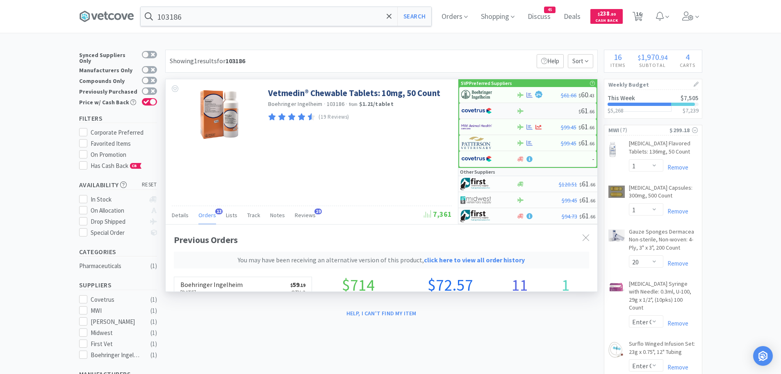
scroll to position [241, 432]
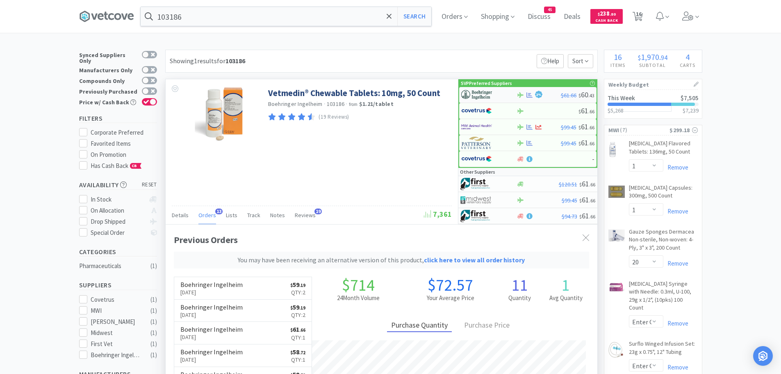
click at [511, 95] on div at bounding box center [488, 95] width 55 height 14
select select "1"
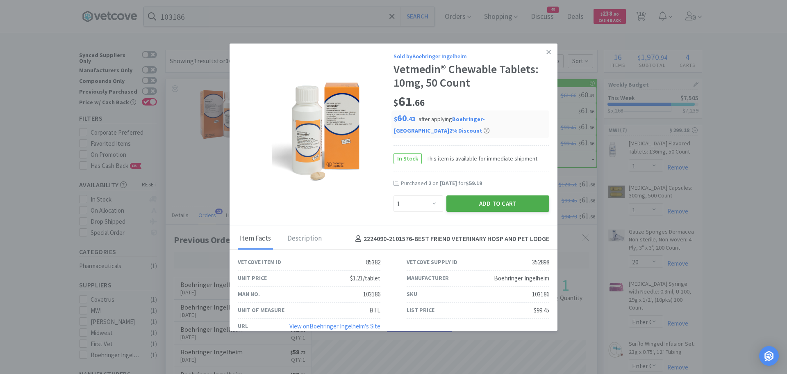
click at [474, 200] on button "Add to Cart" at bounding box center [498, 203] width 103 height 16
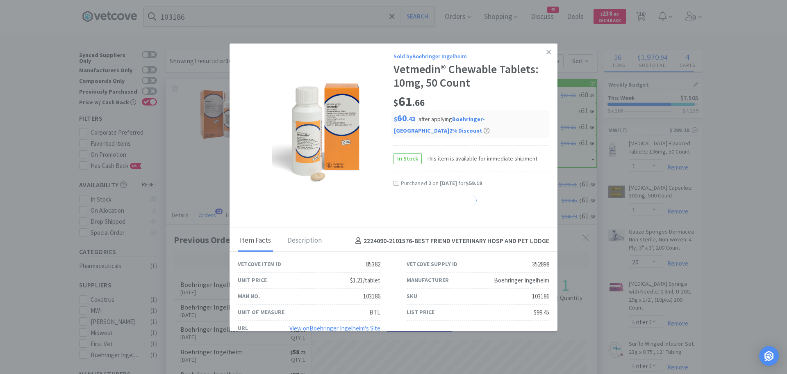
select select "1"
select select "3"
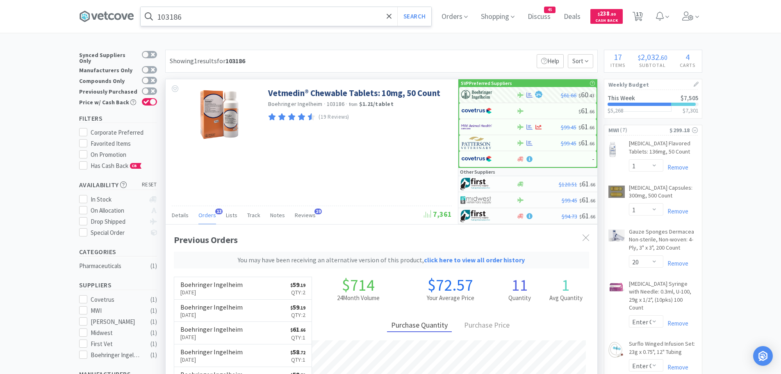
click at [232, 17] on input "103186" at bounding box center [286, 16] width 291 height 19
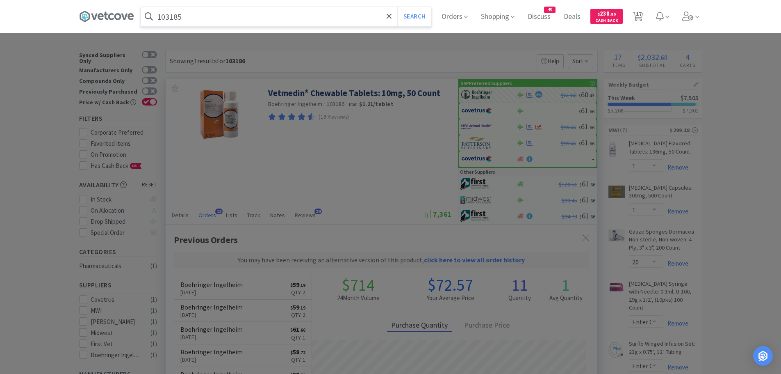
type input "103185"
click at [397, 7] on button "Search" at bounding box center [414, 16] width 34 height 19
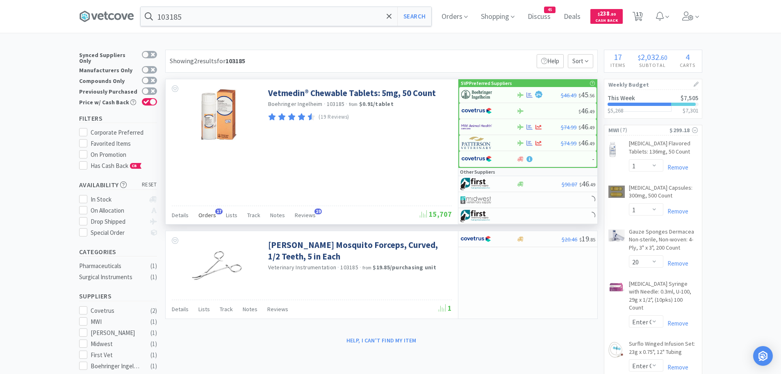
click at [207, 214] on span "Orders" at bounding box center [207, 214] width 18 height 7
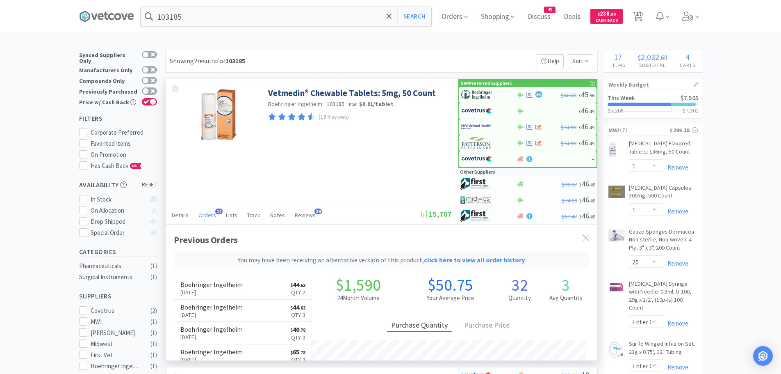
scroll to position [241, 432]
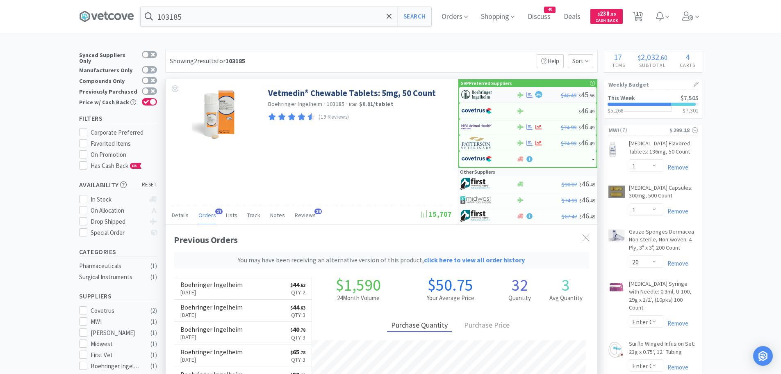
click at [475, 94] on img at bounding box center [476, 95] width 31 height 12
select select "1"
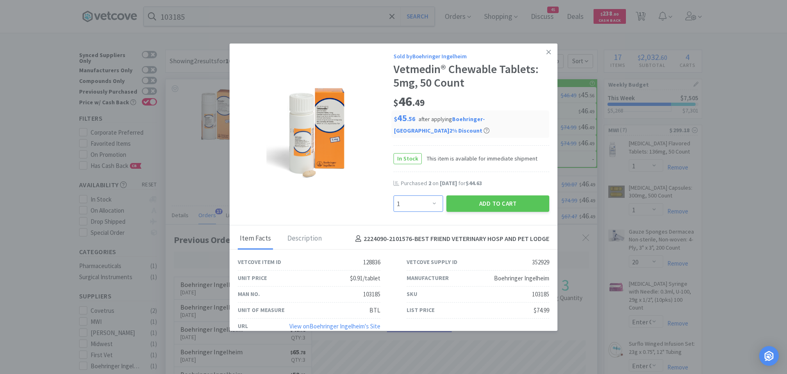
click at [431, 203] on select "Enter Quantity 1 2 3 4 5 6 7 8 9 10 11 12 13 14 15 16 17 18 19 20 Enter Quantity" at bounding box center [419, 203] width 50 height 16
click at [370, 180] on img at bounding box center [315, 131] width 123 height 98
click at [461, 202] on button "Add to Cart" at bounding box center [498, 203] width 103 height 16
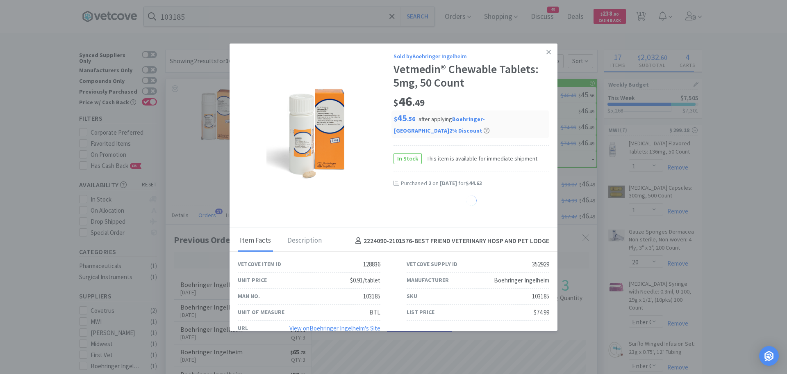
select select "1"
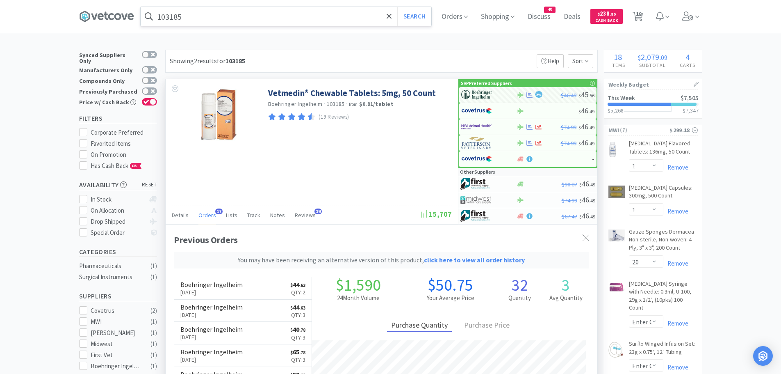
click at [203, 7] on div "103185 Search" at bounding box center [286, 17] width 292 height 20
click at [205, 14] on input "103185" at bounding box center [286, 16] width 291 height 19
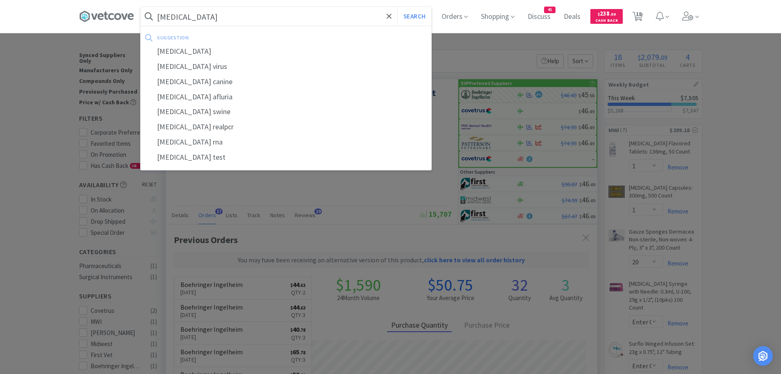
type input "[MEDICAL_DATA]"
click at [397, 7] on button "Search" at bounding box center [414, 16] width 34 height 19
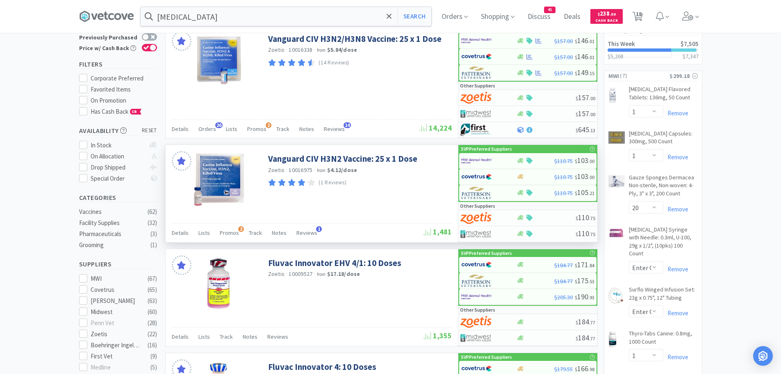
scroll to position [14, 0]
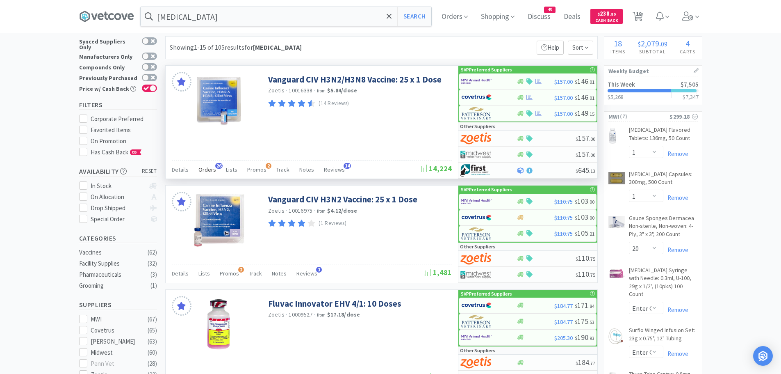
click at [208, 168] on span "Orders" at bounding box center [207, 169] width 18 height 7
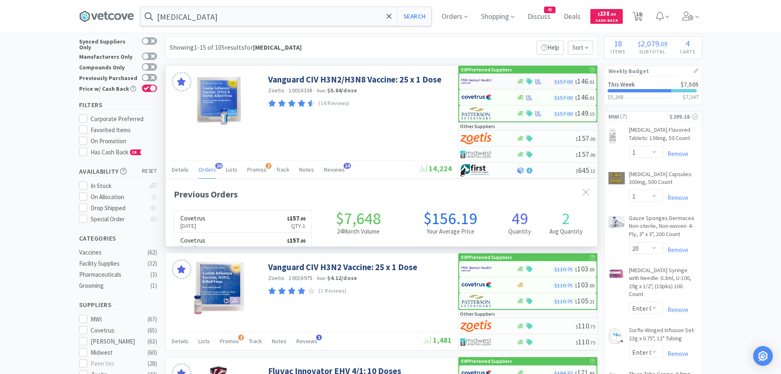
scroll to position [220, 432]
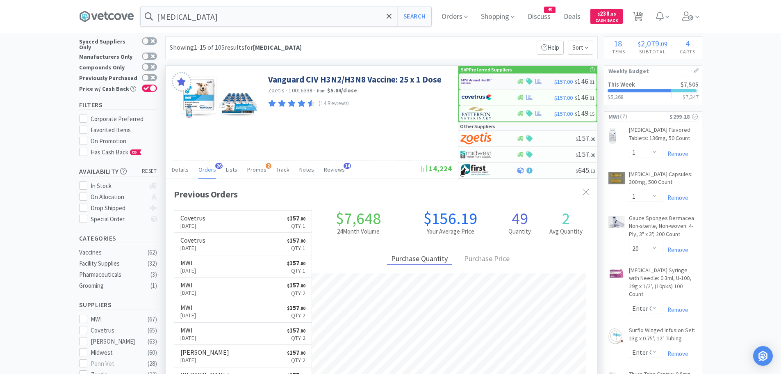
click at [477, 79] on img at bounding box center [476, 81] width 31 height 12
select select "1"
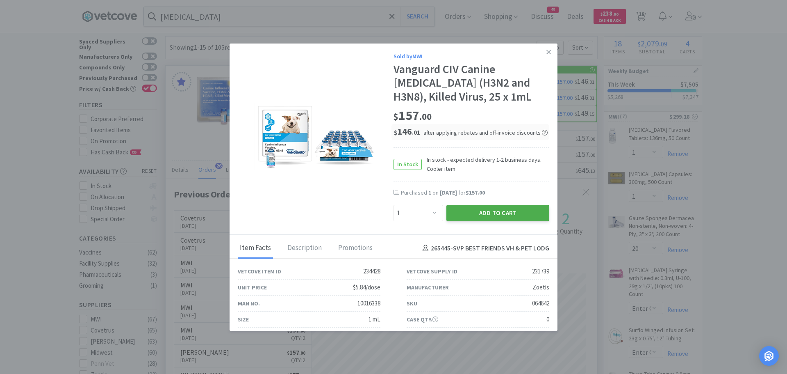
click at [469, 209] on button "Add to Cart" at bounding box center [498, 213] width 103 height 16
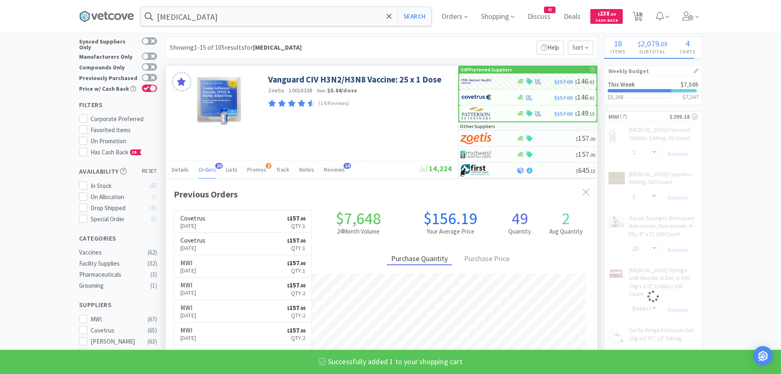
select select "1"
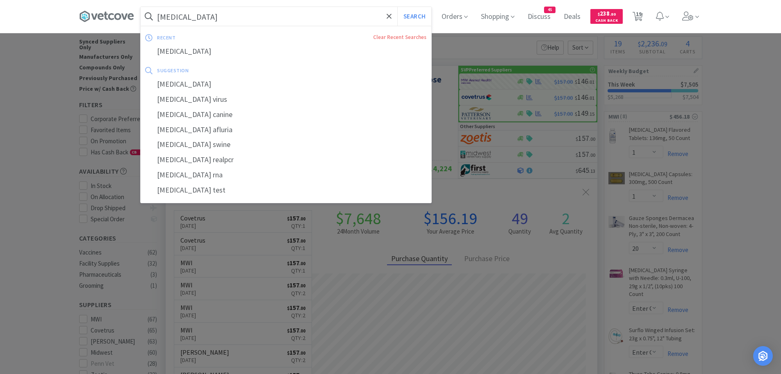
click at [275, 14] on input "[MEDICAL_DATA]" at bounding box center [286, 16] width 291 height 19
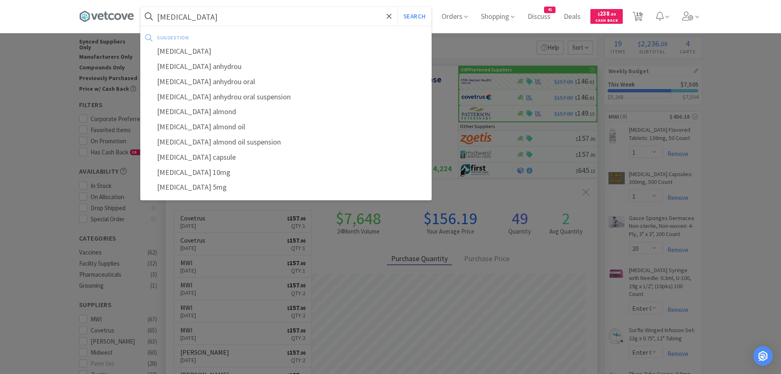
type input "[MEDICAL_DATA]"
click at [397, 7] on button "Search" at bounding box center [414, 16] width 34 height 19
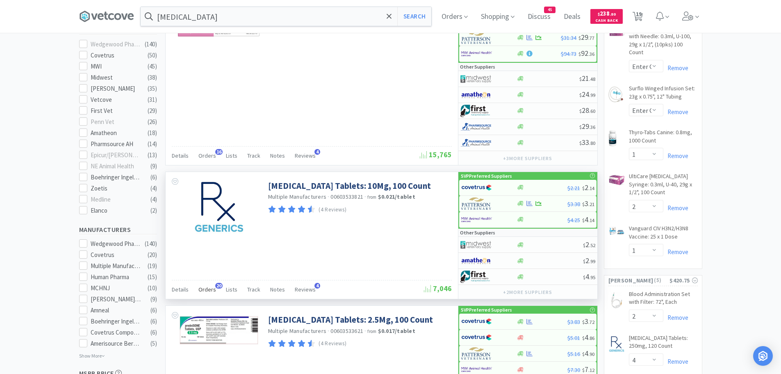
scroll to position [260, 0]
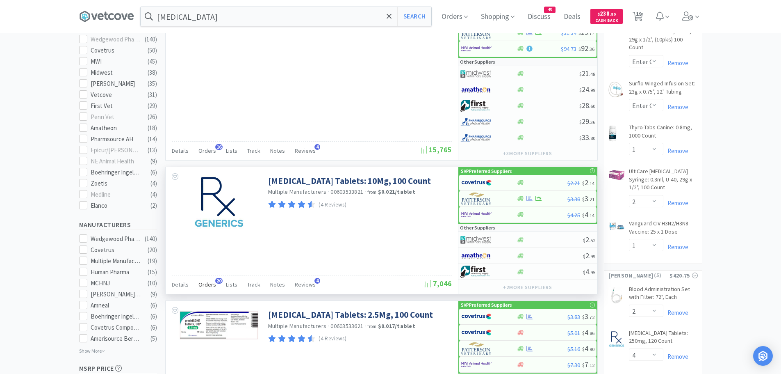
click at [201, 284] on span "Orders" at bounding box center [207, 283] width 18 height 7
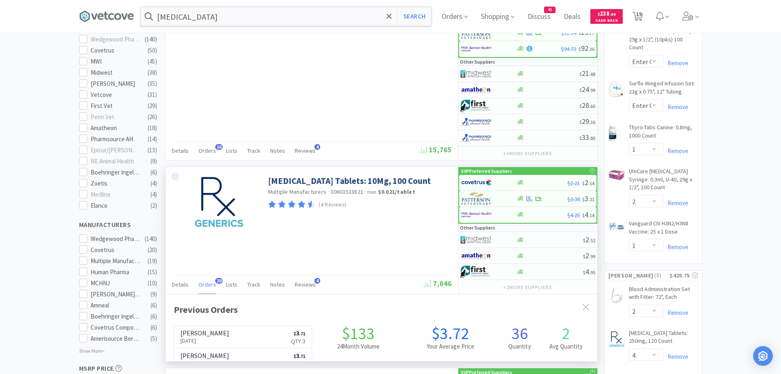
scroll to position [220, 432]
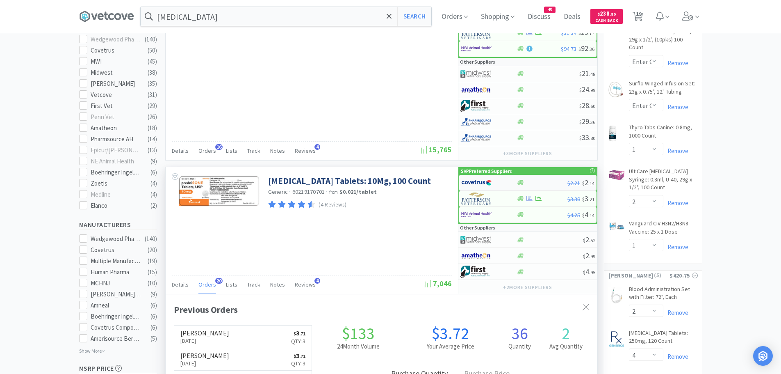
click at [476, 184] on img at bounding box center [476, 182] width 31 height 12
select select "1"
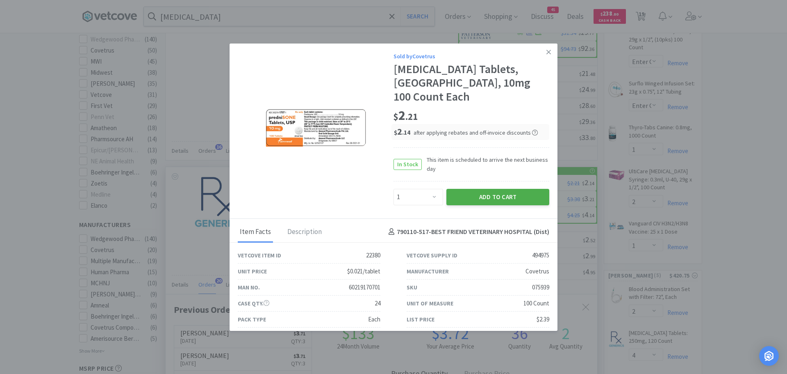
click at [476, 189] on button "Add to Cart" at bounding box center [498, 197] width 103 height 16
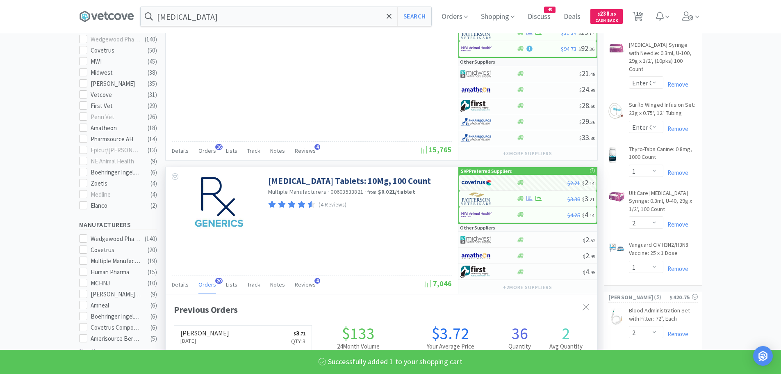
select select "1"
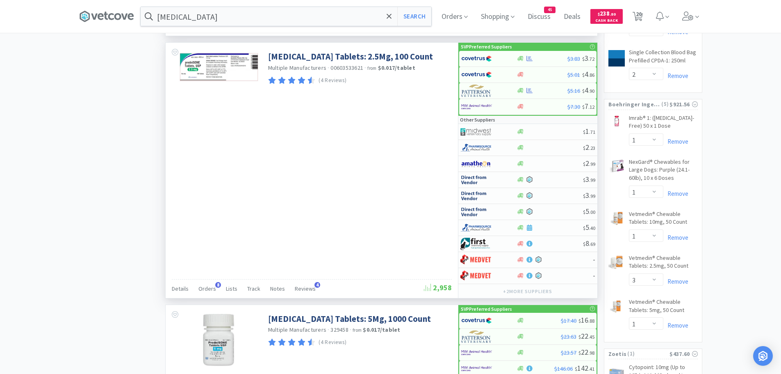
scroll to position [738, 0]
click at [211, 286] on span "Orders" at bounding box center [207, 287] width 18 height 7
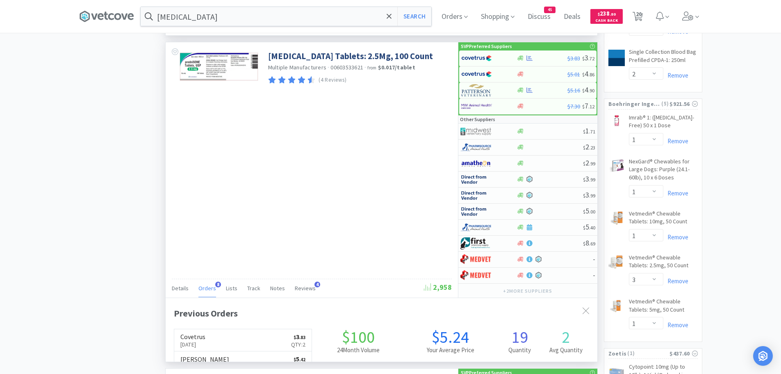
scroll to position [219, 432]
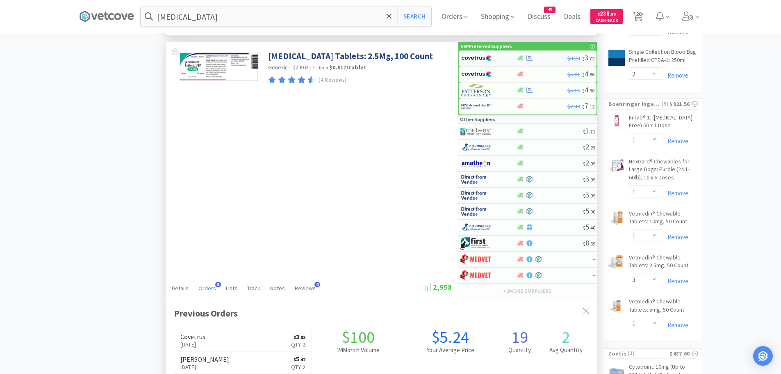
click at [490, 52] on img at bounding box center [476, 58] width 31 height 12
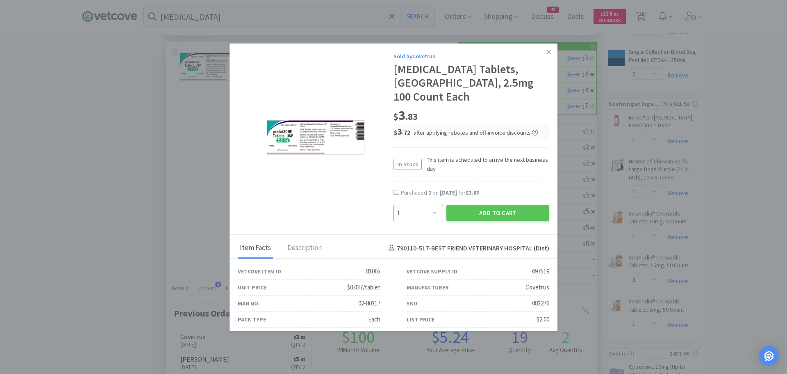
click at [423, 205] on select "Enter Quantity 1 2 3 4 5 6 7 8 9 10 11 12 13 14 15 16 17 18 19 20 Enter Quantity" at bounding box center [419, 213] width 50 height 16
select select "3"
click at [394, 205] on select "Enter Quantity 1 2 3 4 5 6 7 8 9 10 11 12 13 14 15 16 17 18 19 20 Enter Quantity" at bounding box center [419, 213] width 50 height 16
click at [460, 205] on button "Add to Cart" at bounding box center [498, 213] width 103 height 16
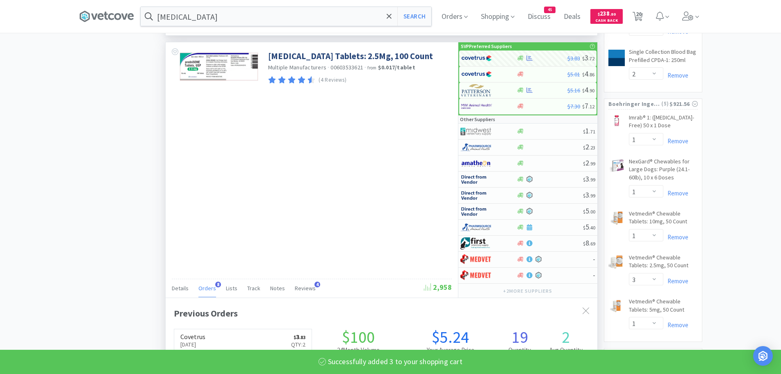
select select "3"
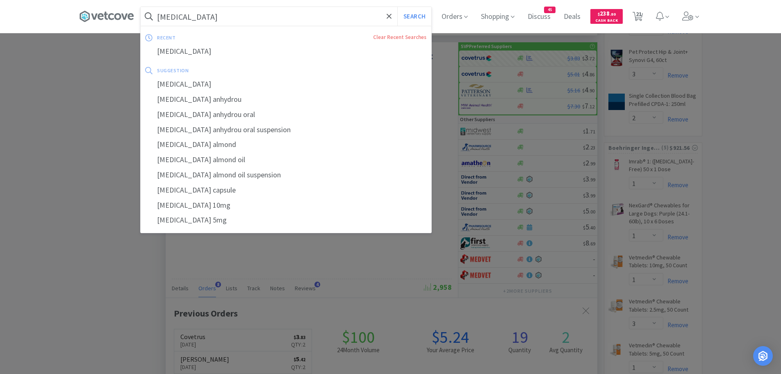
click at [210, 17] on input "[MEDICAL_DATA]" at bounding box center [286, 16] width 291 height 19
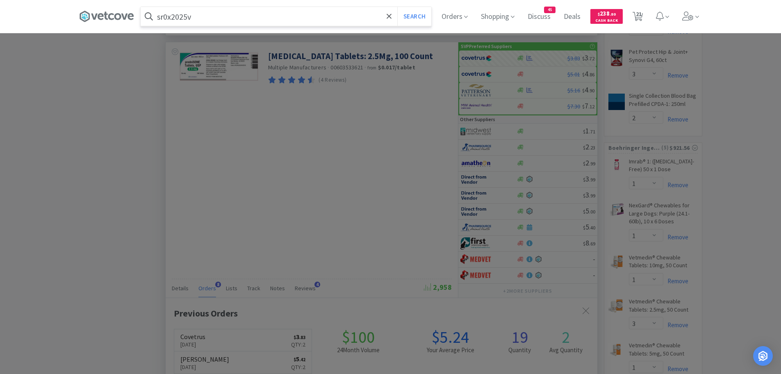
type input "sr0x2025v"
click at [397, 7] on button "Search" at bounding box center [414, 16] width 34 height 19
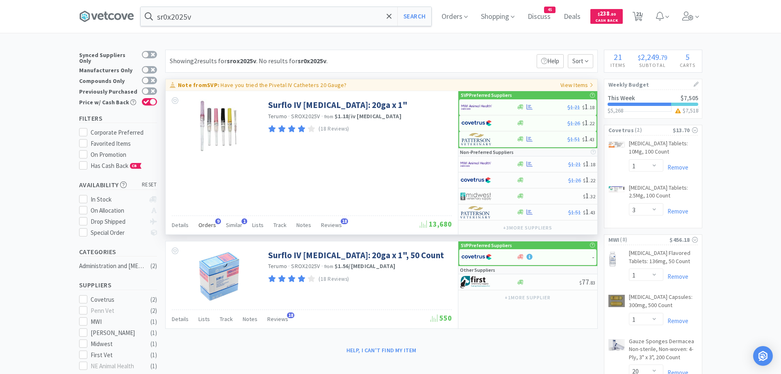
click at [207, 222] on span "Orders" at bounding box center [207, 224] width 18 height 7
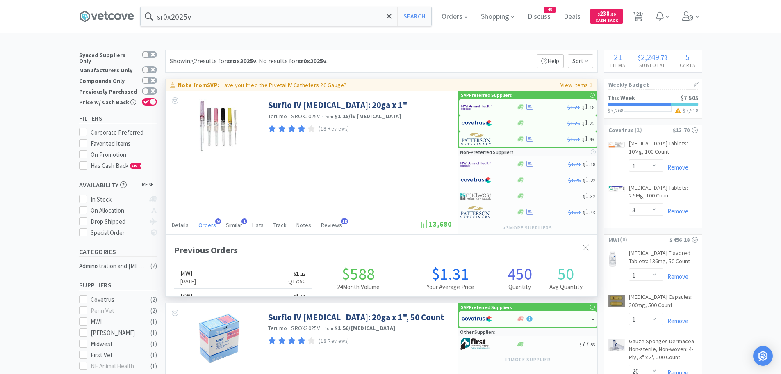
scroll to position [220, 432]
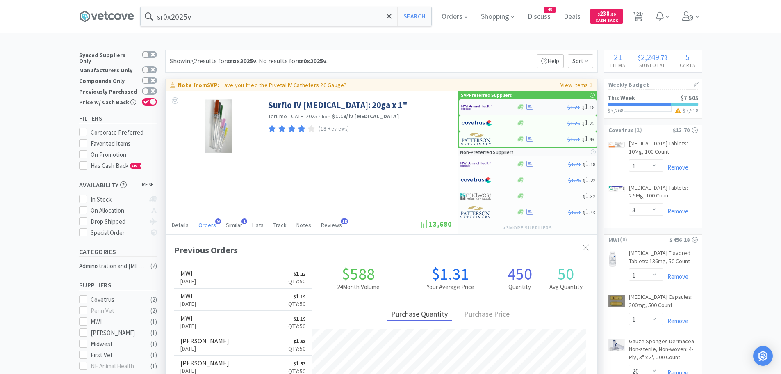
click at [494, 105] on div at bounding box center [483, 107] width 45 height 14
select select "50"
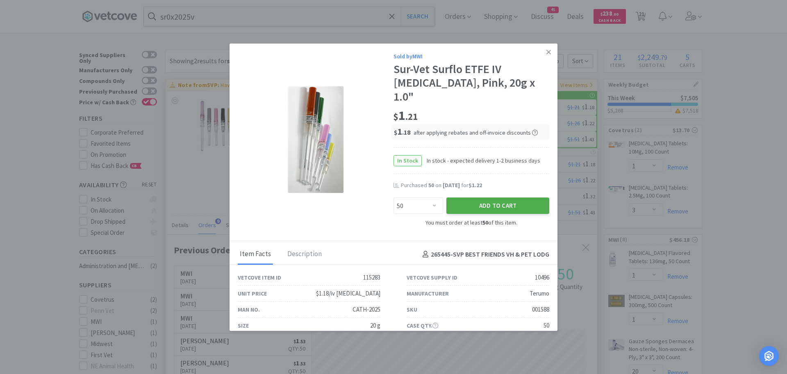
click at [464, 197] on button "Add to Cart" at bounding box center [498, 205] width 103 height 16
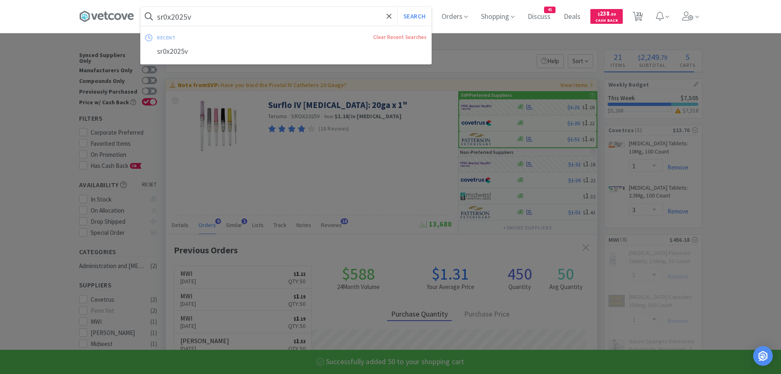
click at [253, 16] on input "sr0x2025v" at bounding box center [286, 16] width 291 height 19
select select "1"
select select "2"
select select "50"
select select "1"
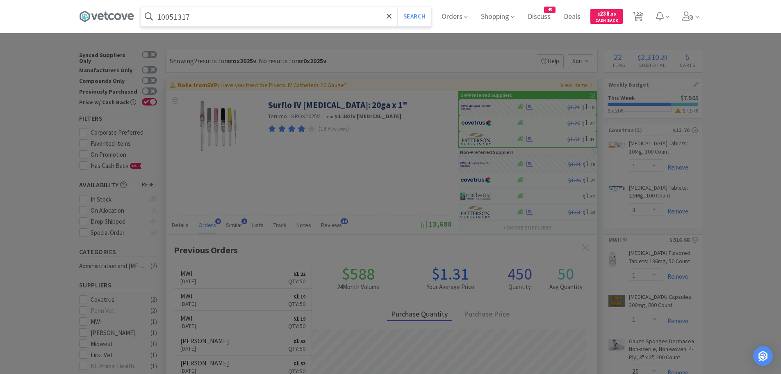
type input "10051317"
click at [397, 7] on button "Search" at bounding box center [414, 16] width 34 height 19
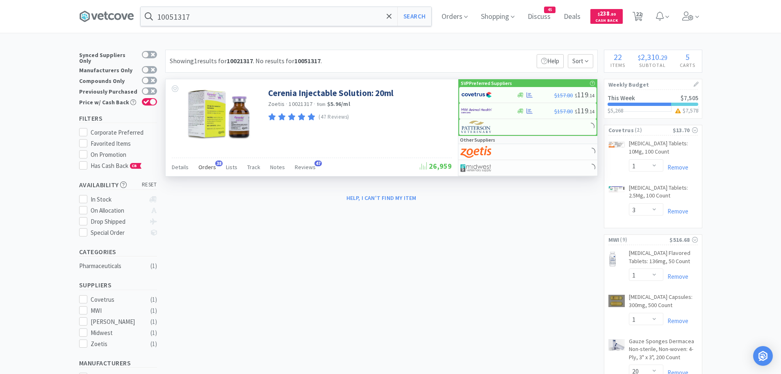
click at [210, 162] on div "Orders 38" at bounding box center [207, 168] width 18 height 16
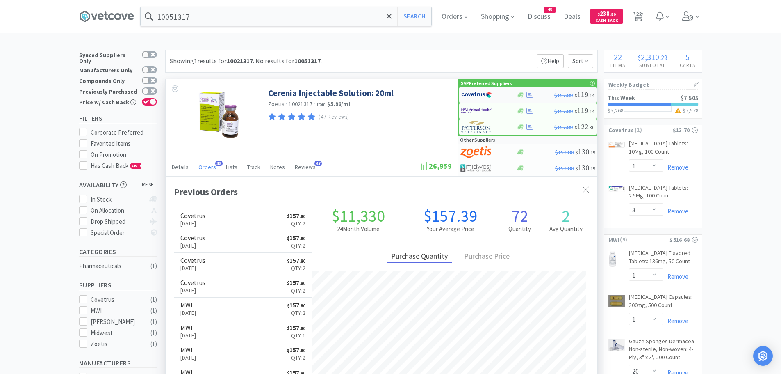
scroll to position [220, 432]
click at [473, 95] on img at bounding box center [476, 95] width 31 height 12
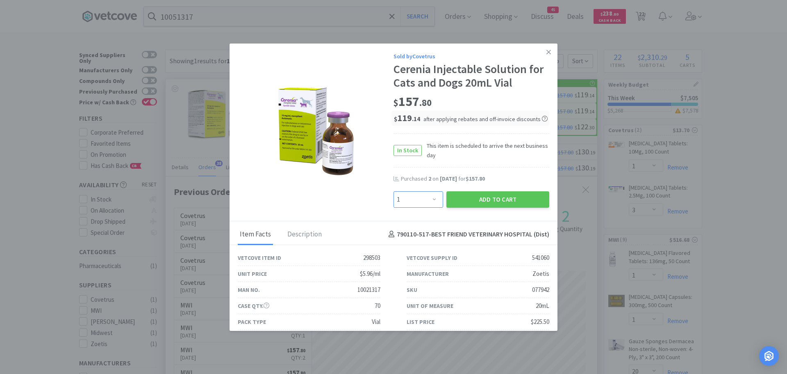
click at [431, 203] on select "Enter Quantity 1 2 3 4 5 6 7 8 9 10 11 12 13 14 15 16 17 18 19 20 Enter Quantity" at bounding box center [419, 199] width 50 height 16
select select "2"
click at [394, 191] on select "Enter Quantity 1 2 3 4 5 6 7 8 9 10 11 12 13 14 15 16 17 18 19 20 Enter Quantity" at bounding box center [419, 199] width 50 height 16
click at [482, 196] on button "Add to Cart" at bounding box center [498, 199] width 103 height 16
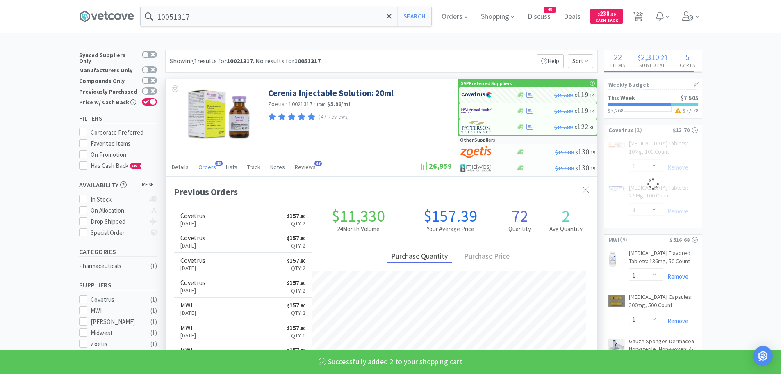
select select "2"
select select "1"
select select "3"
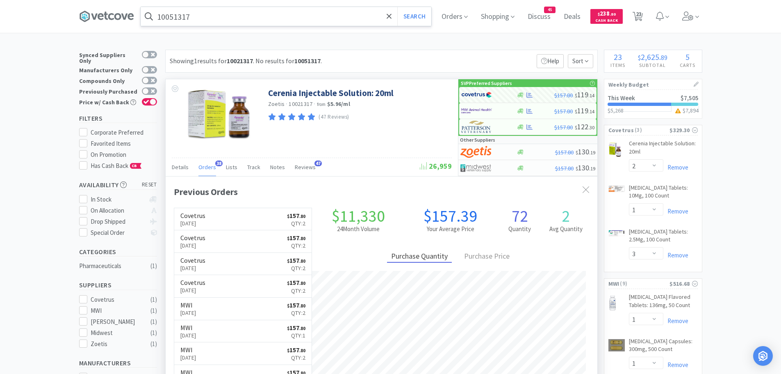
click at [240, 19] on input "10051317" at bounding box center [286, 16] width 291 height 19
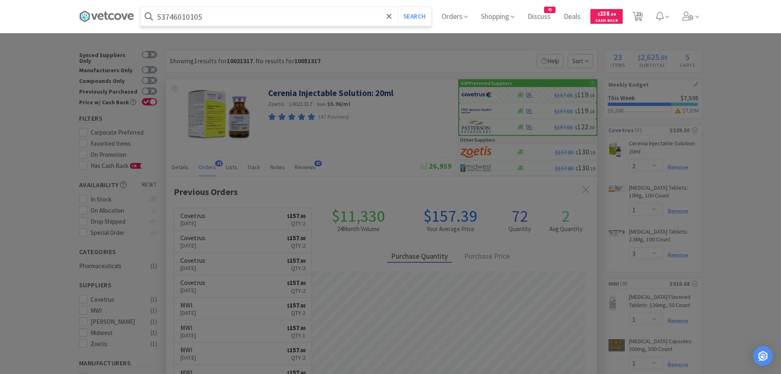
type input "53746010105"
click at [397, 7] on button "Search" at bounding box center [414, 16] width 34 height 19
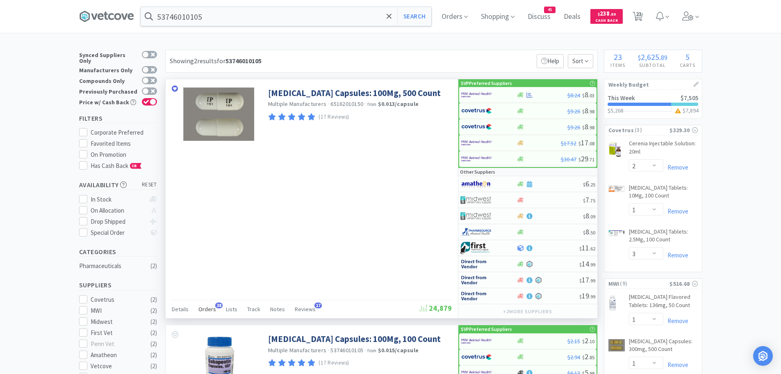
click at [211, 311] on span "Orders" at bounding box center [207, 308] width 18 height 7
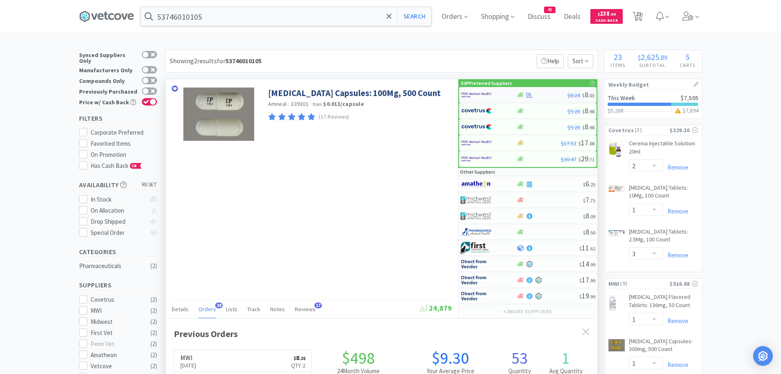
click at [488, 93] on img at bounding box center [476, 95] width 31 height 12
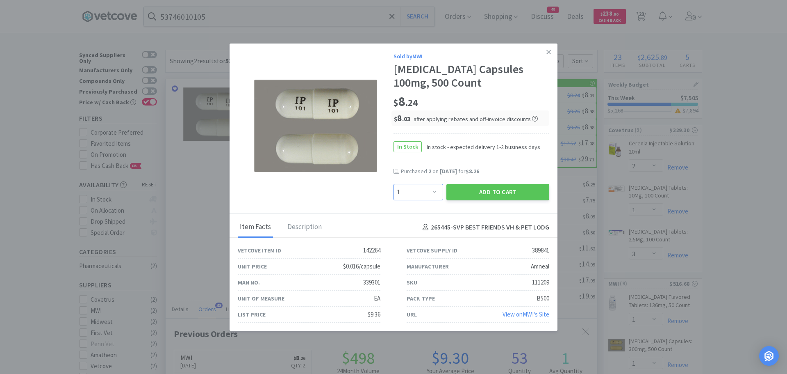
click at [424, 192] on select "Enter Quantity 1 2 3 4 5 6 7 8 9 10 11 12 13 14 15 16 17 18 19 20 Enter Quantity" at bounding box center [419, 192] width 50 height 16
select select "2"
click at [394, 184] on select "Enter Quantity 1 2 3 4 5 6 7 8 9 10 11 12 13 14 15 16 17 18 19 20 Enter Quantity" at bounding box center [419, 192] width 50 height 16
click at [482, 190] on button "Add to Cart" at bounding box center [498, 192] width 103 height 16
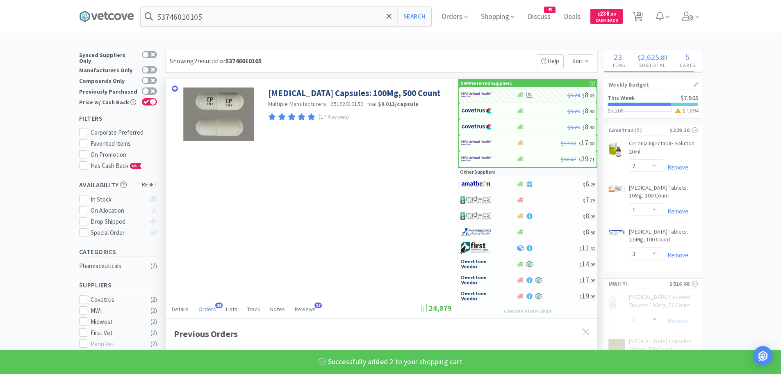
select select "2"
select select "1"
select select "20"
select select "1"
select select "2"
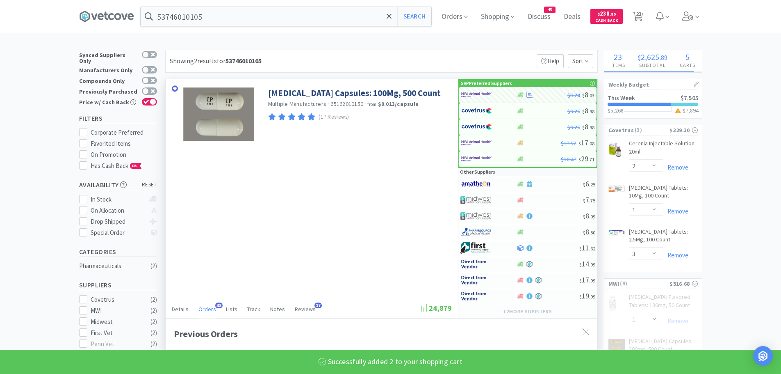
select select "1"
select select "50"
select select "1"
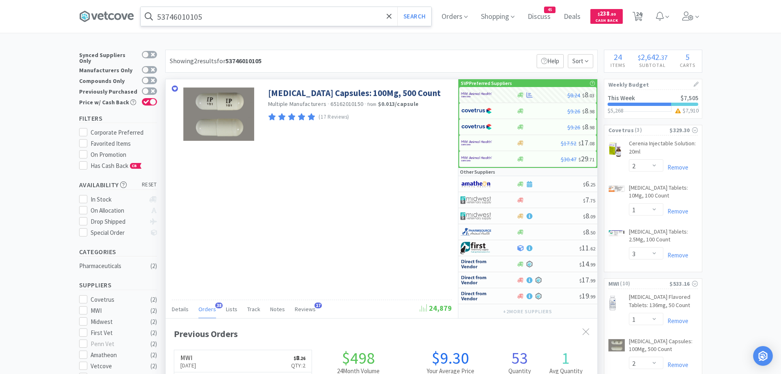
click at [227, 20] on input "53746010105" at bounding box center [286, 16] width 291 height 19
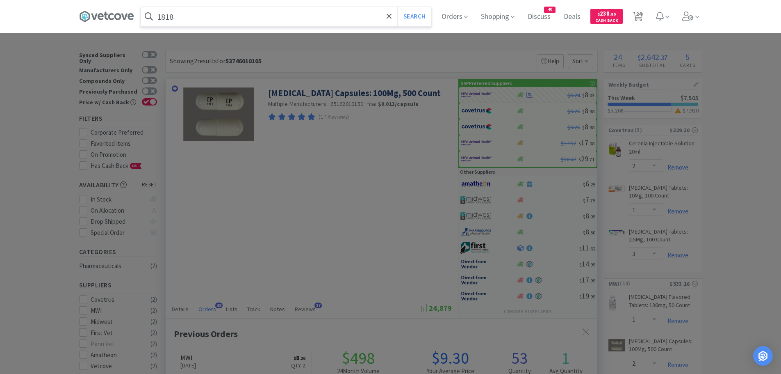
type input "1818"
click at [397, 7] on button "Search" at bounding box center [414, 16] width 34 height 19
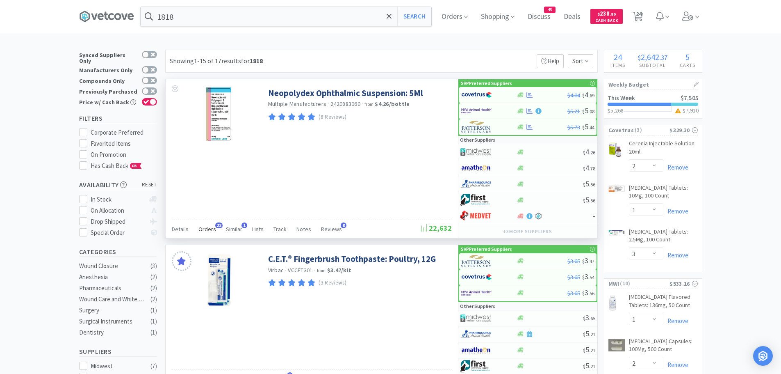
click at [215, 226] on span "22" at bounding box center [218, 225] width 7 height 6
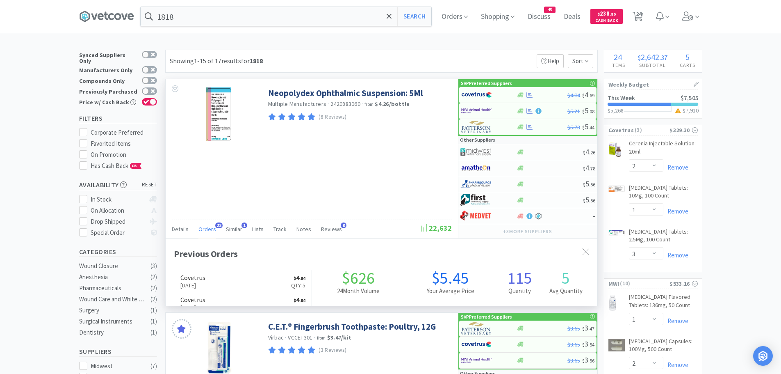
scroll to position [220, 432]
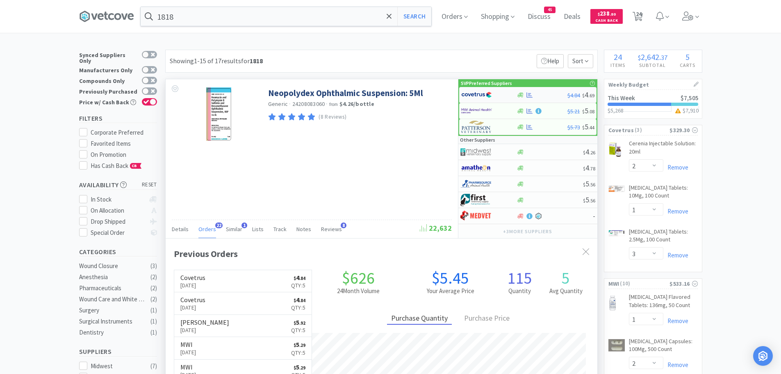
click at [478, 95] on img at bounding box center [476, 95] width 31 height 12
select select "1"
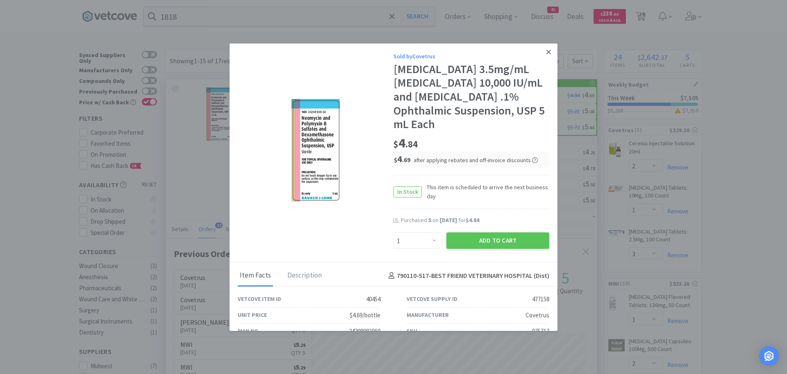
click at [547, 53] on icon at bounding box center [549, 52] width 5 height 5
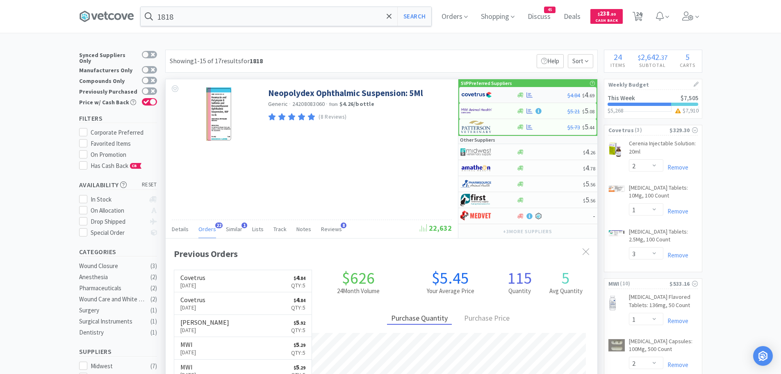
click at [490, 92] on img at bounding box center [476, 95] width 31 height 12
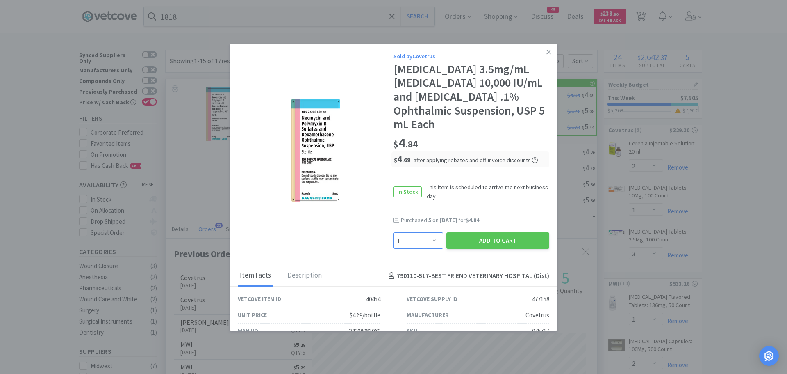
click at [427, 239] on select "Enter Quantity 1 2 3 4 5 6 7 8 9 10 11 12 13 14 15 16 17 18 19 20 Enter Quantity" at bounding box center [419, 240] width 50 height 16
select select "5"
click at [394, 232] on select "Enter Quantity 1 2 3 4 5 6 7 8 9 10 11 12 13 14 15 16 17 18 19 20 Enter Quantity" at bounding box center [419, 240] width 50 height 16
click at [458, 235] on button "Add to Cart" at bounding box center [498, 240] width 103 height 16
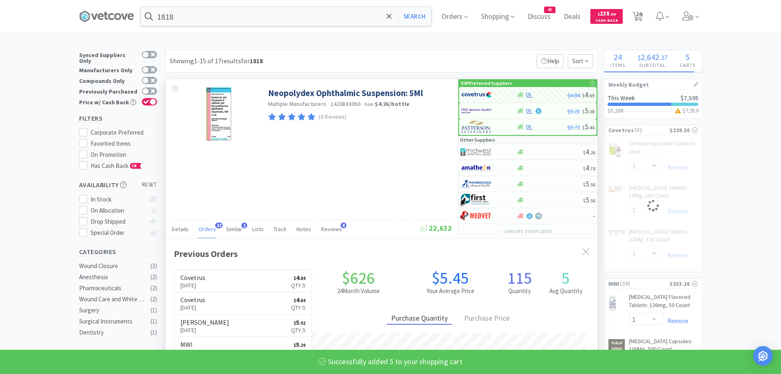
select select "5"
select select "1"
select select "3"
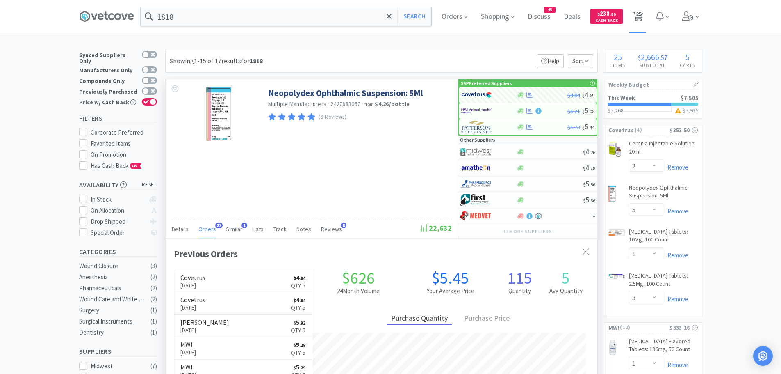
click at [640, 17] on span "25" at bounding box center [639, 14] width 6 height 33
select select "1"
select select "3"
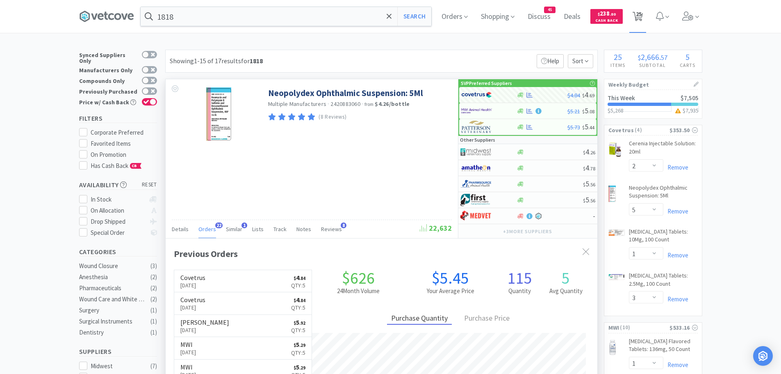
select select "1"
select select "20"
select select "2"
select select "5"
select select "1"
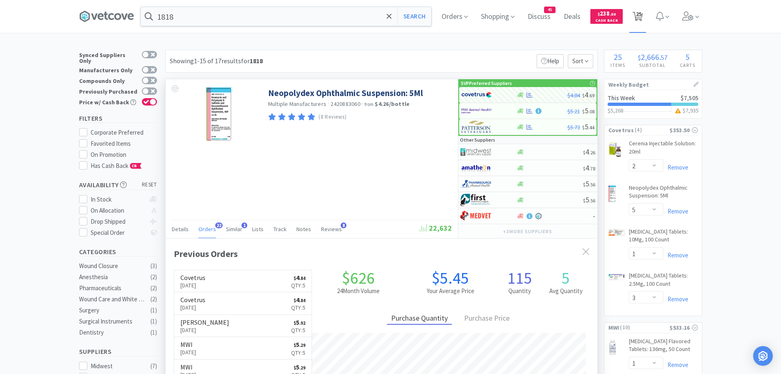
select select "3"
select select "1"
select select "2"
select select "1"
select select "20"
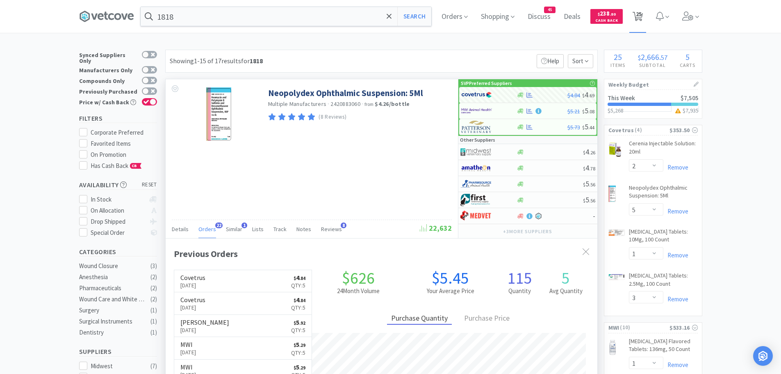
select select "1"
select select "50"
select select "1"
select select "2"
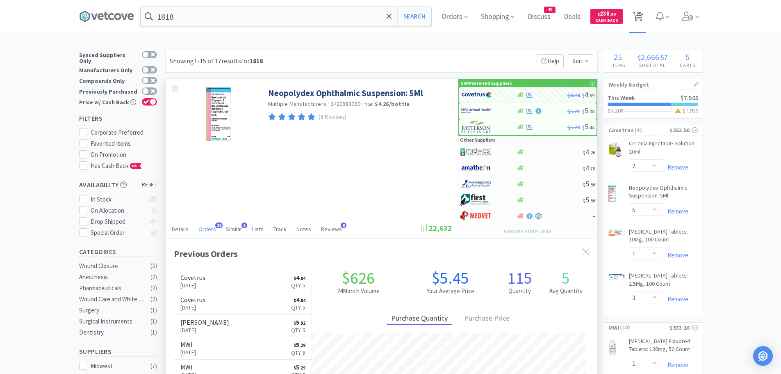
select select "1"
select select "2"
select select "4"
select select "2"
select select "3"
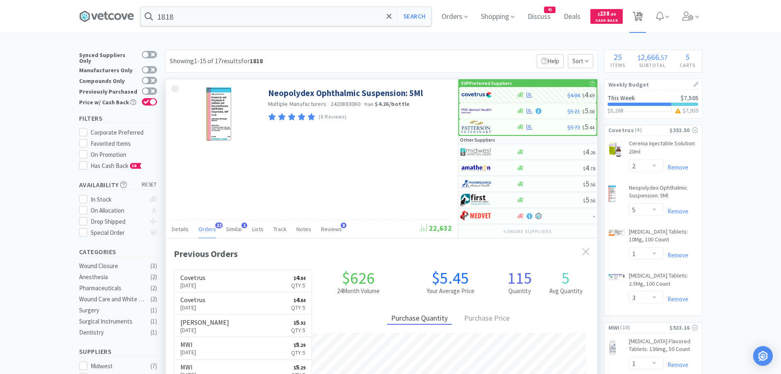
select select "2"
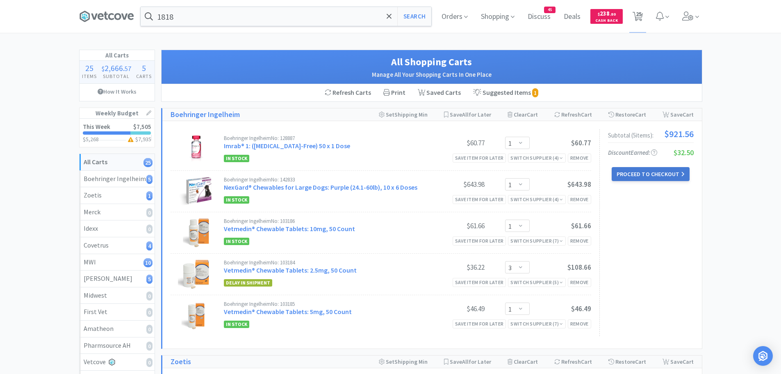
click at [629, 175] on button "Proceed to Checkout" at bounding box center [651, 174] width 78 height 14
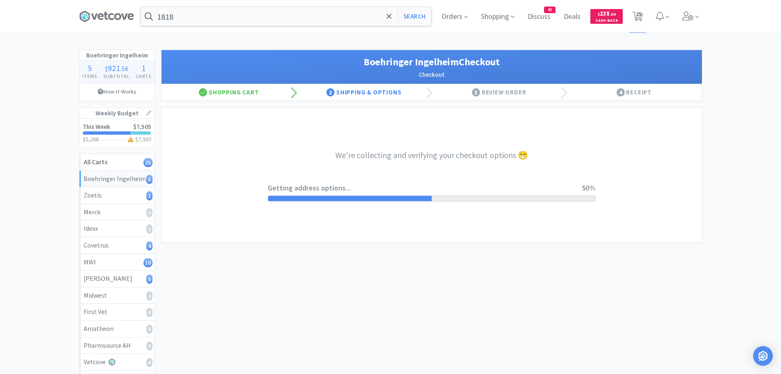
select select "invoice"
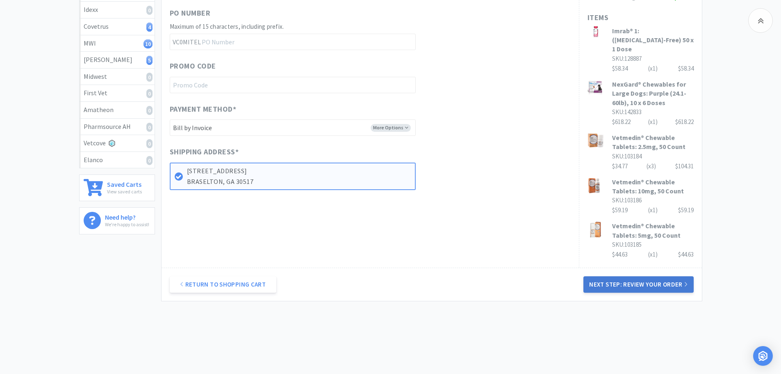
click at [635, 278] on button "Next Step: Review Your Order" at bounding box center [639, 284] width 110 height 16
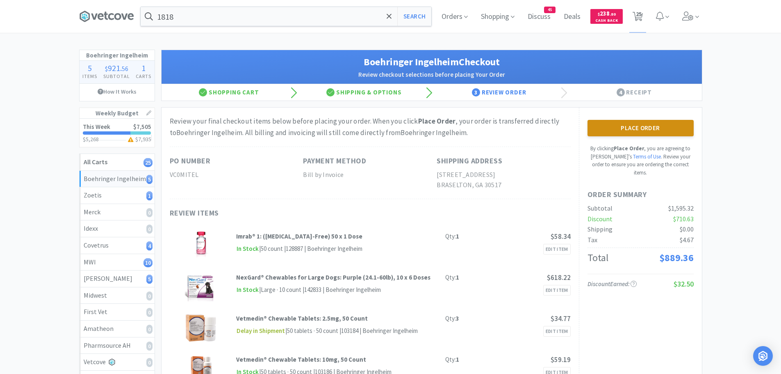
click at [629, 130] on button "Place Order" at bounding box center [641, 128] width 106 height 16
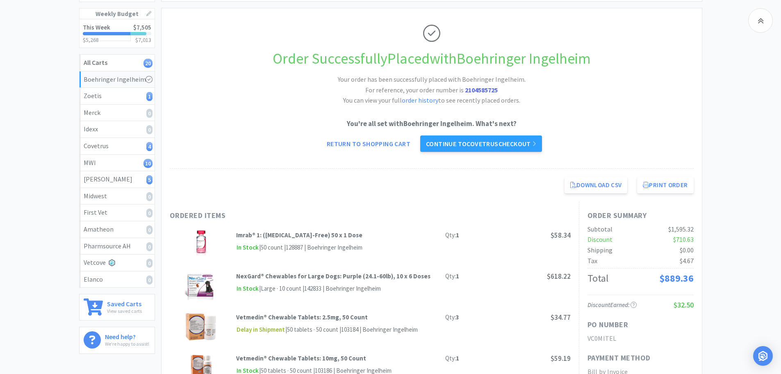
scroll to position [123, 0]
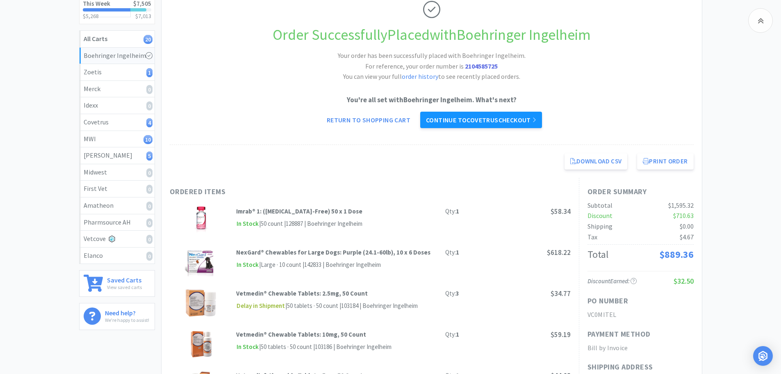
click at [517, 122] on link "Continue to Covetrus checkout" at bounding box center [481, 120] width 122 height 16
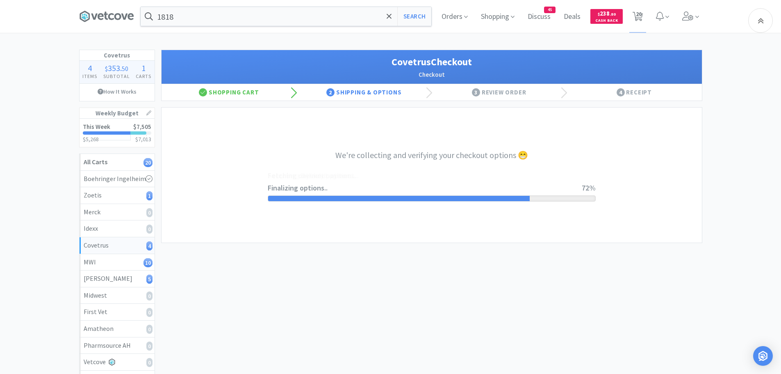
select select "ACCOUNT"
select select "cvt-standard-net"
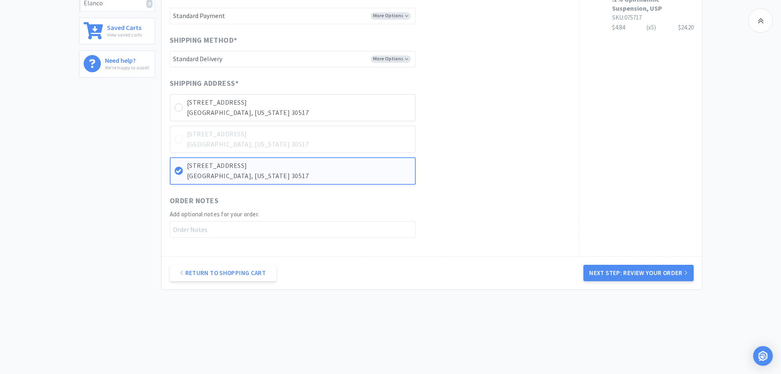
drag, startPoint x: 652, startPoint y: 269, endPoint x: 648, endPoint y: 269, distance: 4.5
click at [650, 269] on button "Next Step: Review Your Order" at bounding box center [639, 272] width 110 height 16
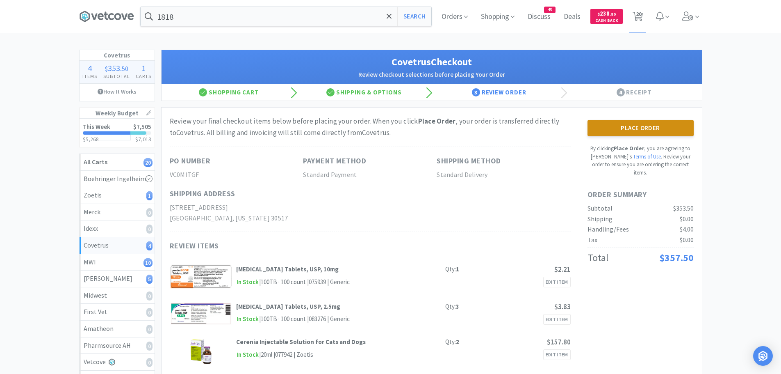
click at [619, 127] on button "Place Order" at bounding box center [641, 128] width 106 height 16
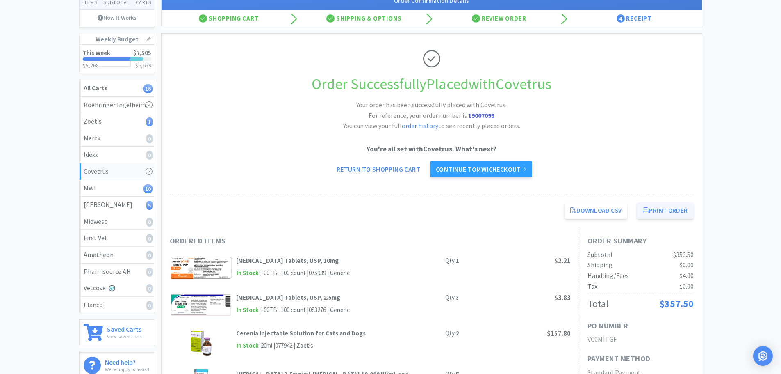
scroll to position [150, 0]
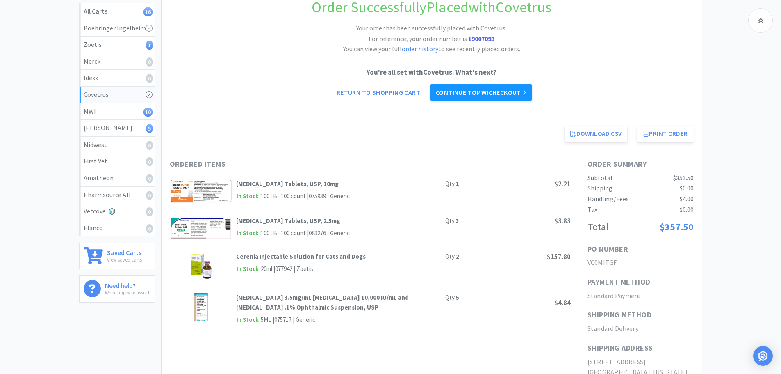
click at [501, 89] on link "Continue to MWI checkout" at bounding box center [481, 92] width 102 height 16
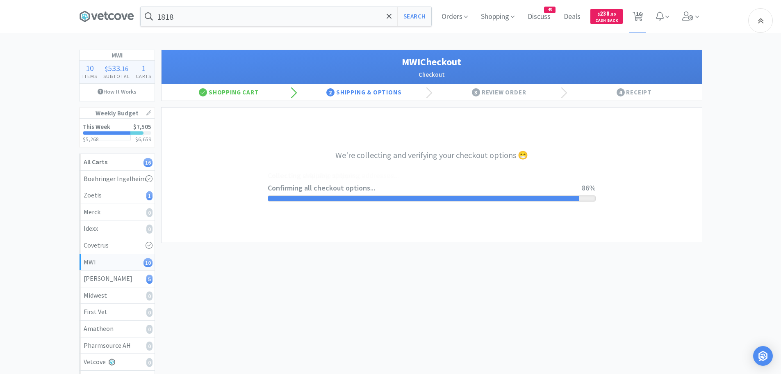
select select "STD_"
select select "FGA"
select select "RPS"
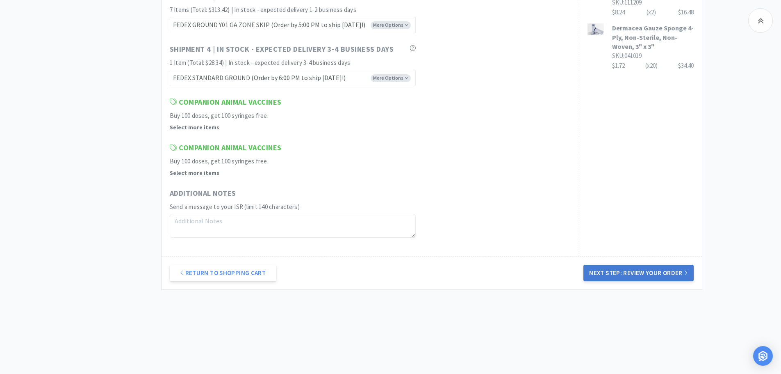
click at [643, 273] on button "Next Step: Review Your Order" at bounding box center [639, 272] width 110 height 16
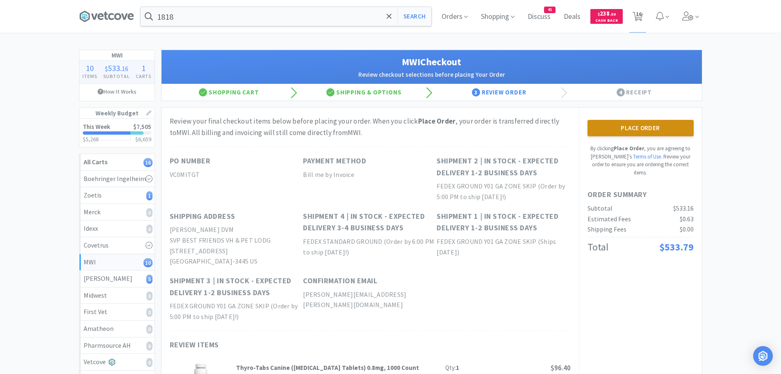
click at [615, 130] on button "Place Order" at bounding box center [641, 128] width 106 height 16
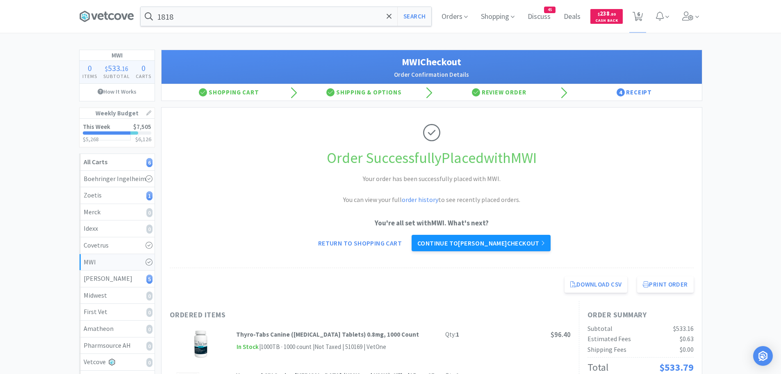
click at [486, 242] on link "Continue to [PERSON_NAME] checkout" at bounding box center [481, 243] width 139 height 16
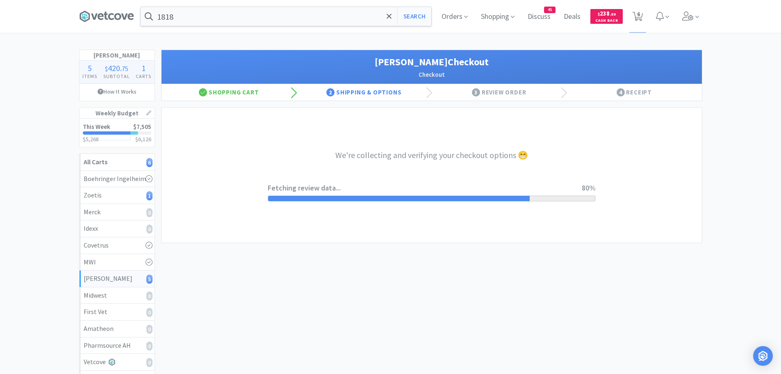
select select "1"
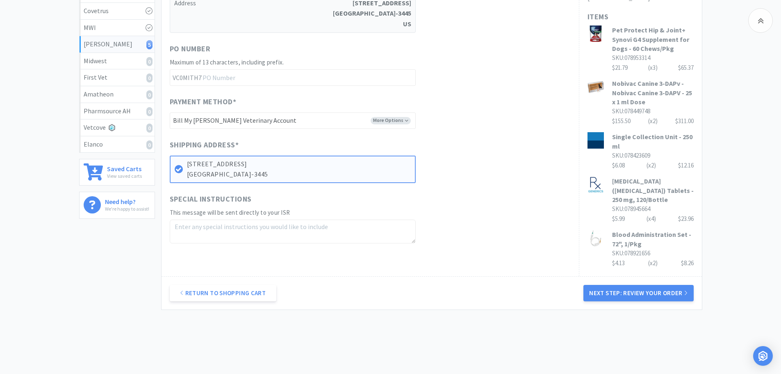
scroll to position [245, 0]
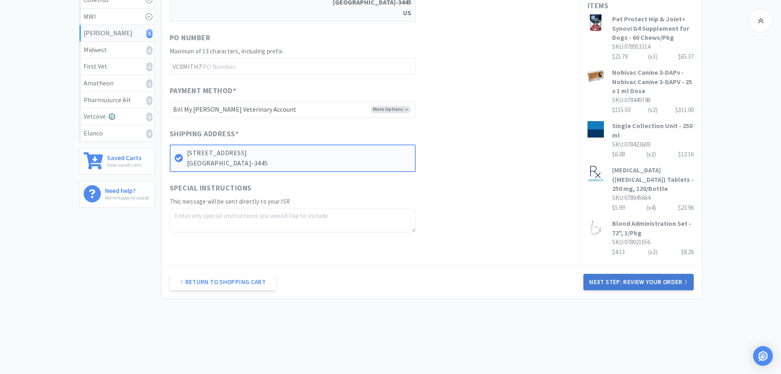
click at [635, 274] on button "Next Step: Review Your Order" at bounding box center [639, 282] width 110 height 16
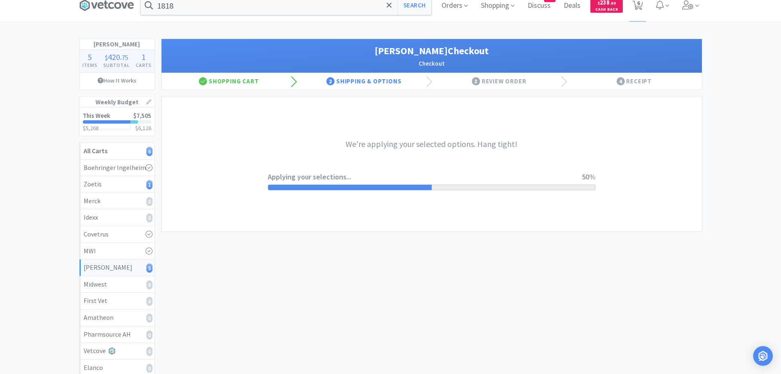
scroll to position [0, 0]
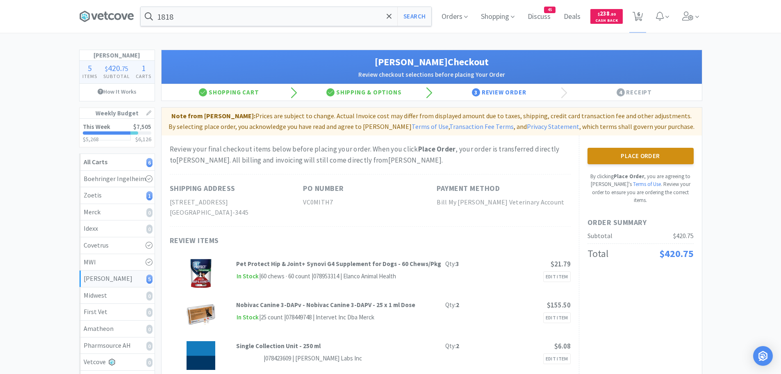
click at [633, 155] on button "Place Order" at bounding box center [641, 156] width 106 height 16
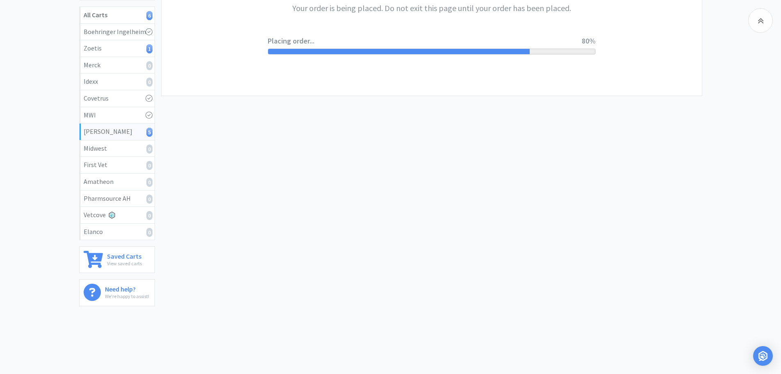
scroll to position [155, 0]
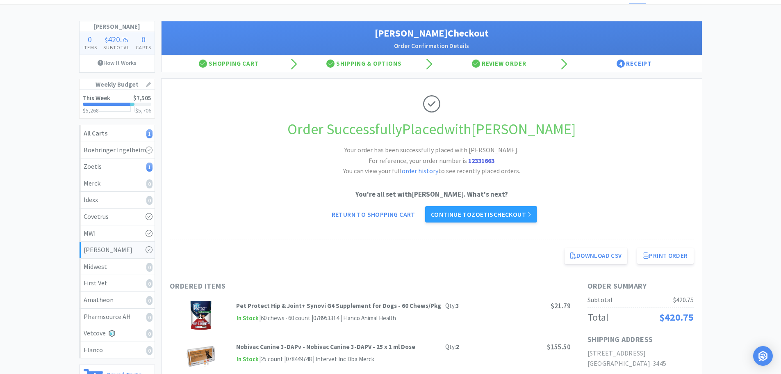
scroll to position [24, 0]
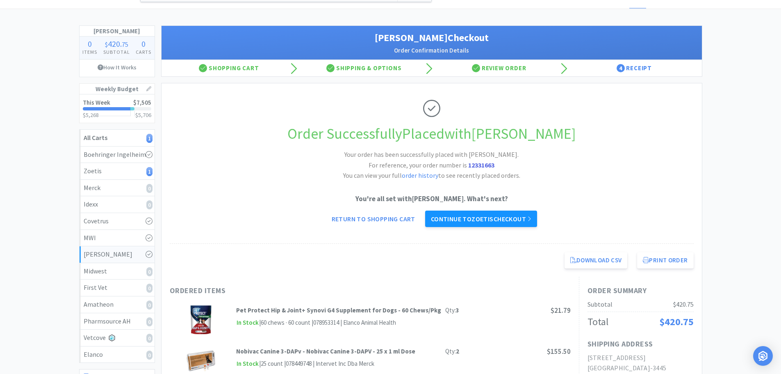
click at [497, 220] on link "Continue to Zoetis checkout" at bounding box center [481, 218] width 112 height 16
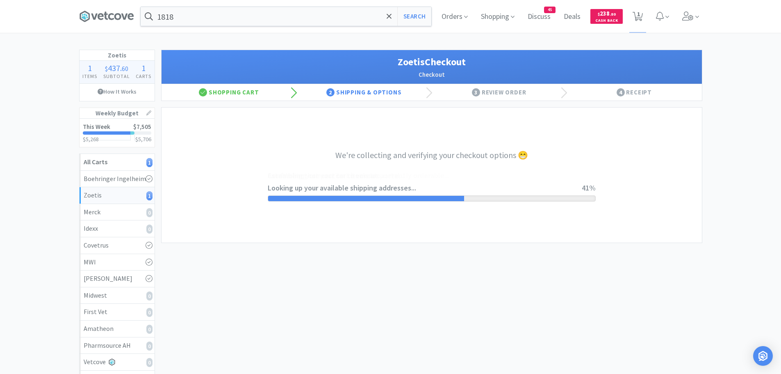
select select "invoice"
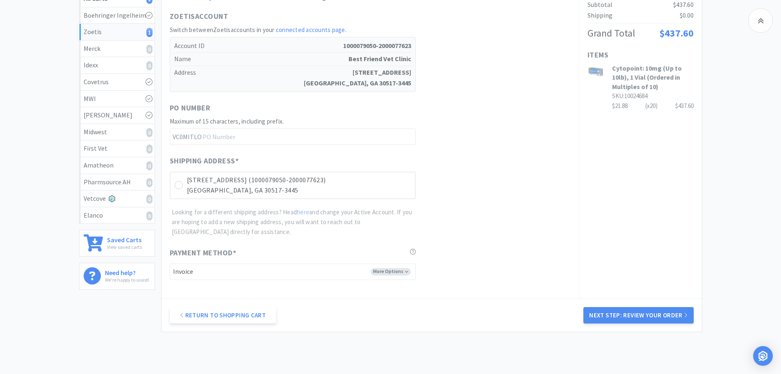
scroll to position [205, 0]
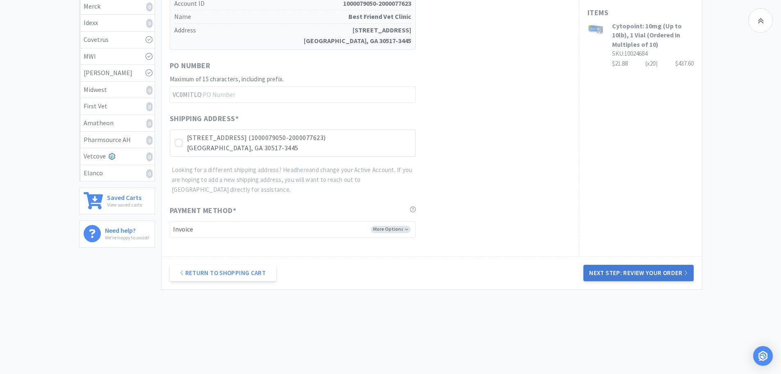
click at [623, 269] on button "Next Step: Review Your Order" at bounding box center [639, 272] width 110 height 16
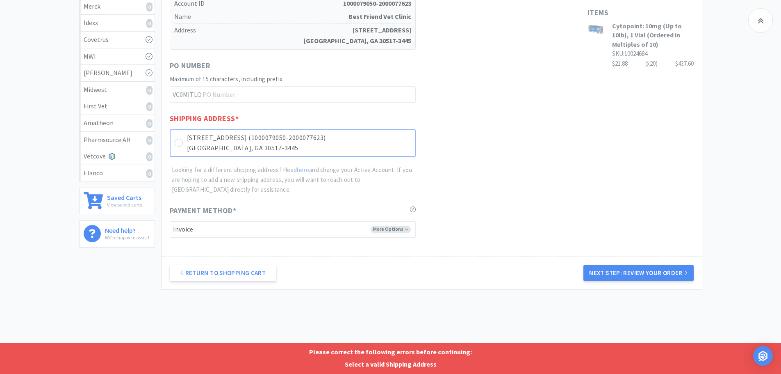
click at [180, 147] on div "[STREET_ADDRESS] (1000079050-2000077623) [PERSON_NAME][GEOGRAPHIC_DATA]-3445" at bounding box center [293, 142] width 246 height 27
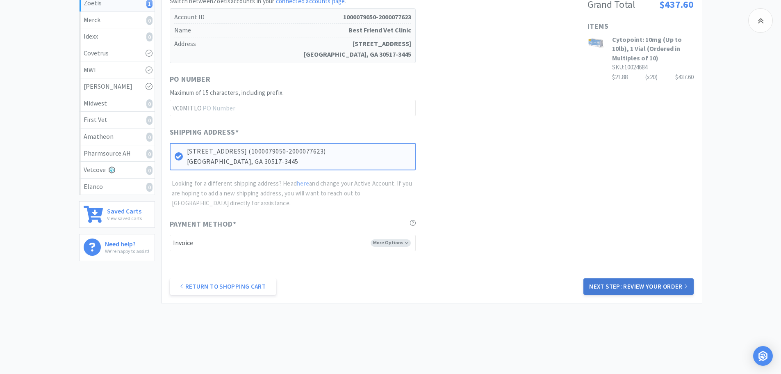
click at [617, 292] on button "Next Step: Review Your Order" at bounding box center [639, 286] width 110 height 16
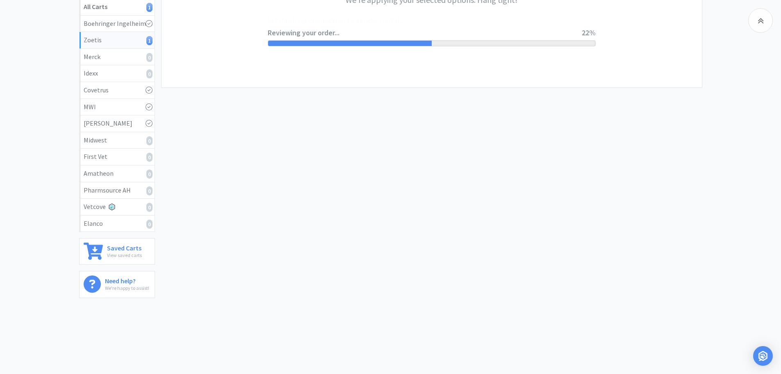
scroll to position [0, 0]
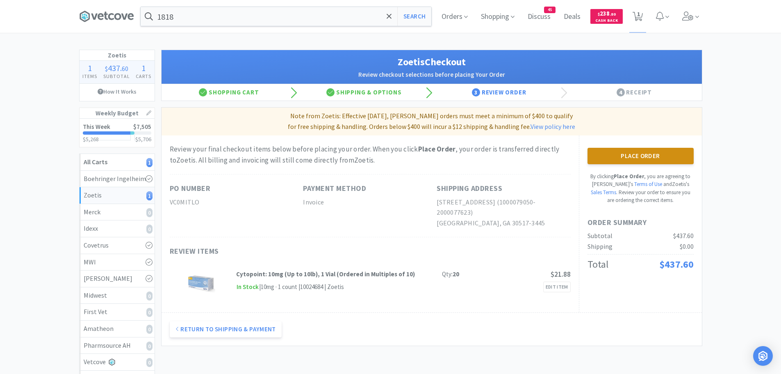
click at [665, 159] on button "Place Order" at bounding box center [641, 156] width 106 height 16
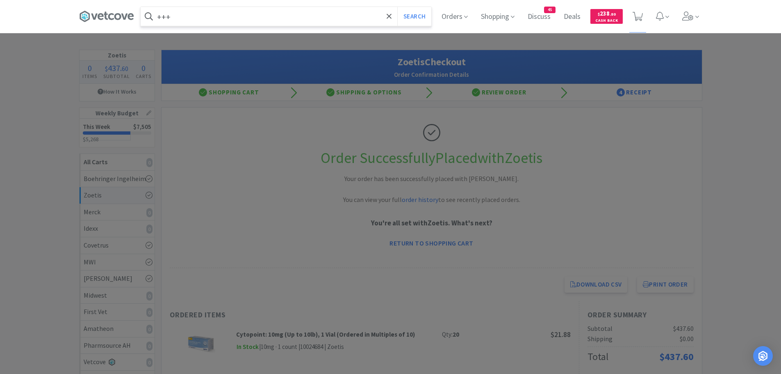
click at [268, 20] on input "+++" at bounding box center [286, 16] width 291 height 19
type input "++++++++++++++++++++++++++++++++++++++++++++++++++++++++++"
click at [389, 18] on icon at bounding box center [389, 16] width 5 height 8
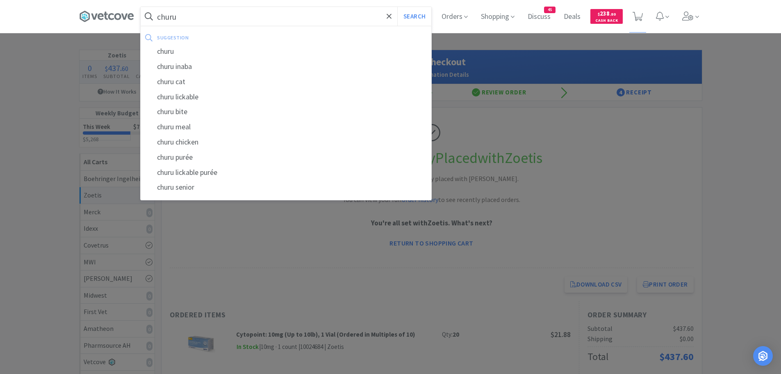
type input "churu"
click at [397, 7] on button "Search" at bounding box center [414, 16] width 34 height 19
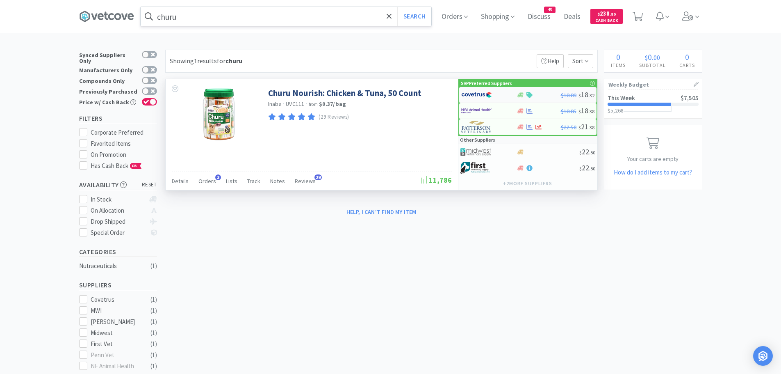
click at [483, 93] on img at bounding box center [476, 95] width 31 height 12
select select "1"
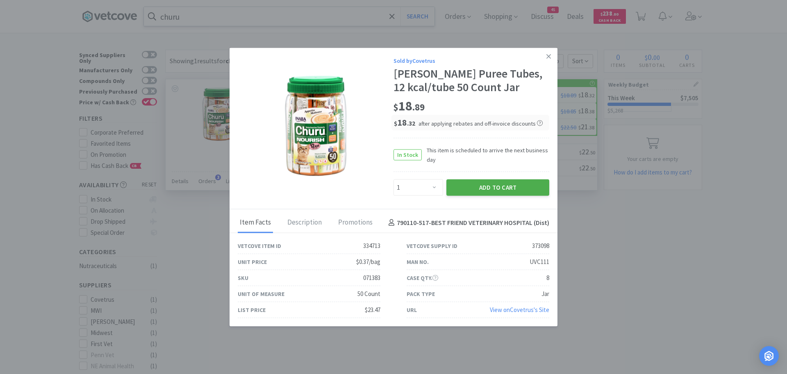
click at [456, 187] on button "Add to Cart" at bounding box center [498, 187] width 103 height 16
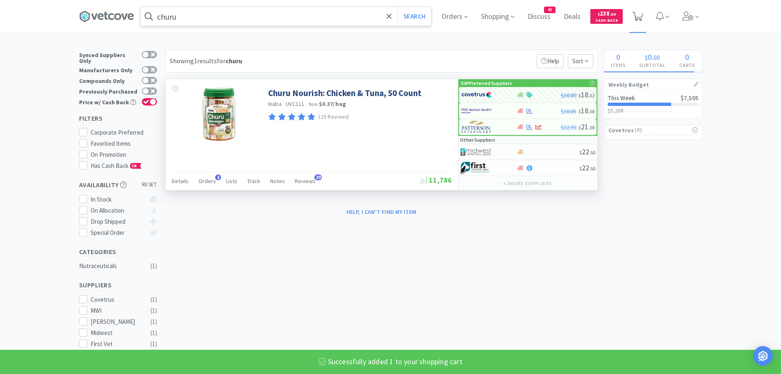
select select "1"
click at [643, 16] on icon at bounding box center [638, 16] width 10 height 9
select select "1"
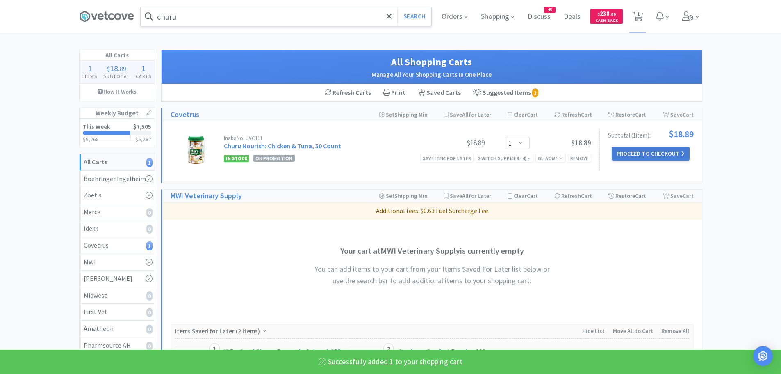
click at [631, 151] on button "Proceed to Checkout" at bounding box center [651, 153] width 78 height 14
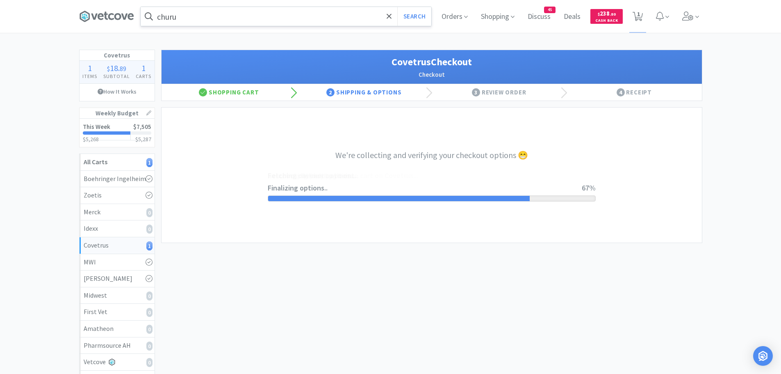
select select "ACCOUNT"
select select "cvt-standard-net"
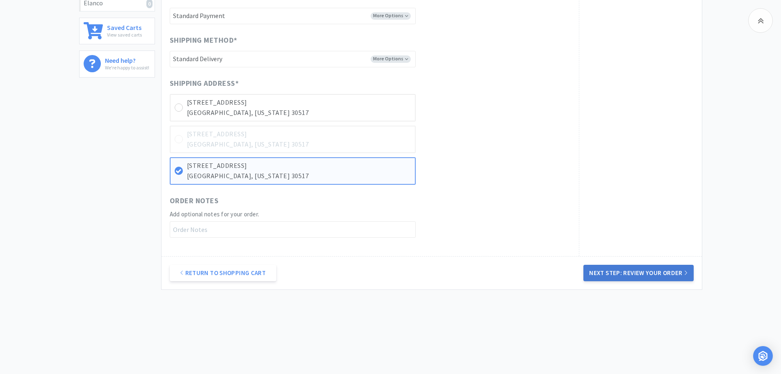
click at [625, 271] on button "Next Step: Review Your Order" at bounding box center [639, 272] width 110 height 16
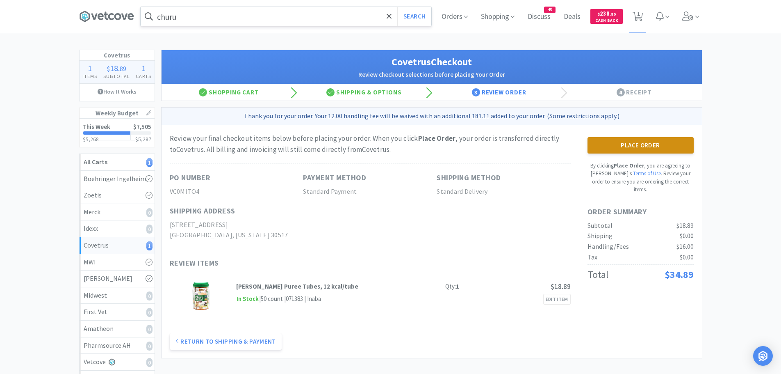
click at [657, 144] on button "Place Order" at bounding box center [641, 145] width 106 height 16
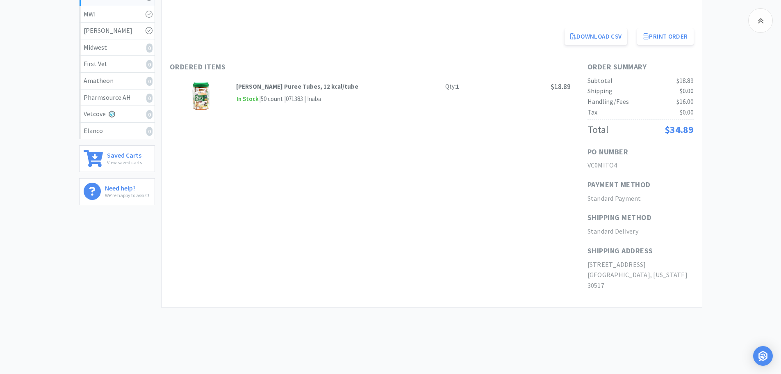
scroll to position [255, 0]
